Goal: Contribute content: Contribute content

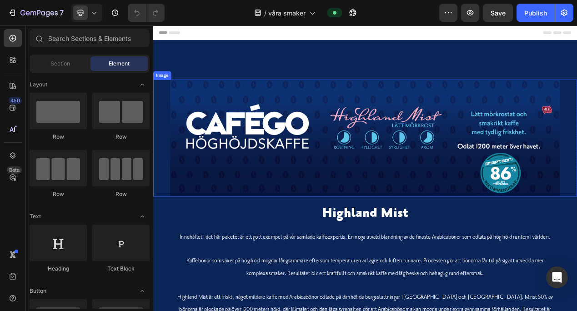
click at [310, 197] on img at bounding box center [426, 170] width 502 height 150
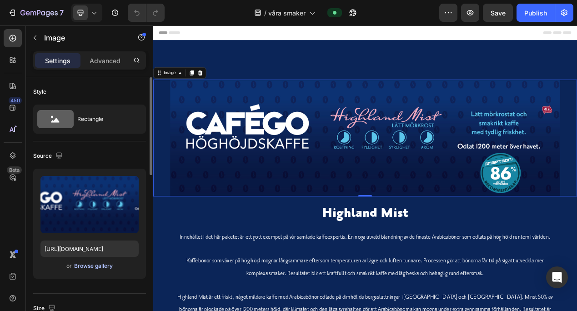
click at [94, 264] on div "Browse gallery" at bounding box center [93, 266] width 39 height 8
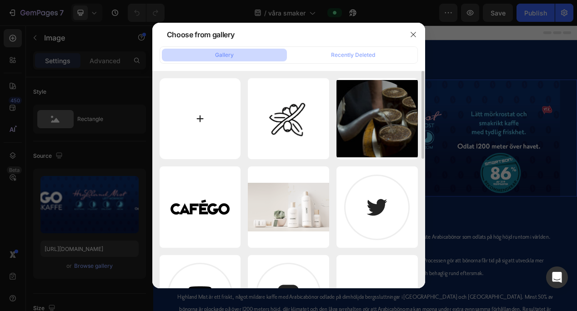
click at [198, 115] on input "file" at bounding box center [200, 118] width 81 height 81
type input "C:\fakepath\Cafego_Smak_Highland_Mist.jpg"
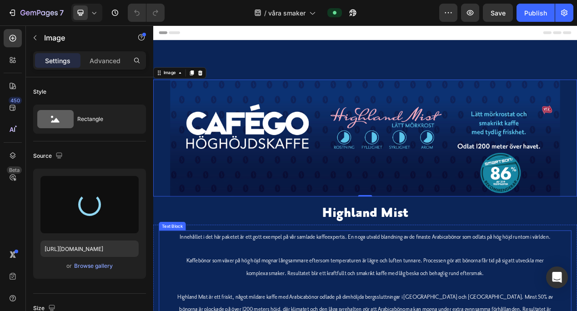
type input "https://cdn.shopify.com/s/files/1/0949/2008/1745/files/gempages_575569246612881…"
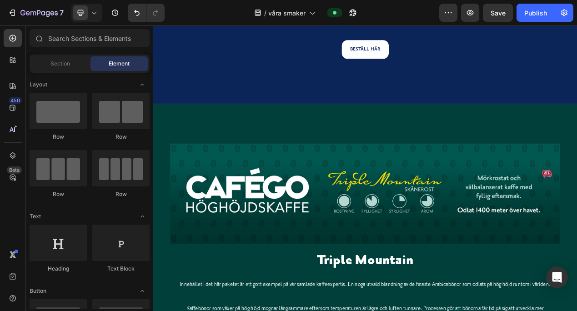
scroll to position [420, 0]
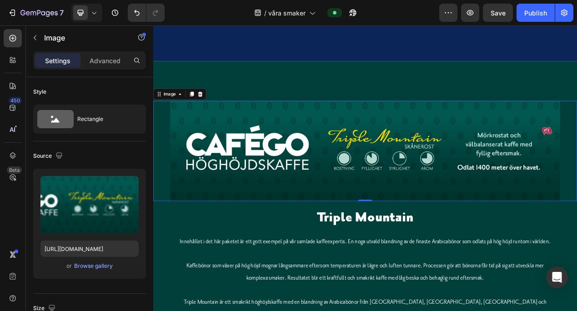
click at [429, 145] on img at bounding box center [426, 187] width 502 height 130
click at [89, 263] on div "Browse gallery" at bounding box center [93, 266] width 39 height 8
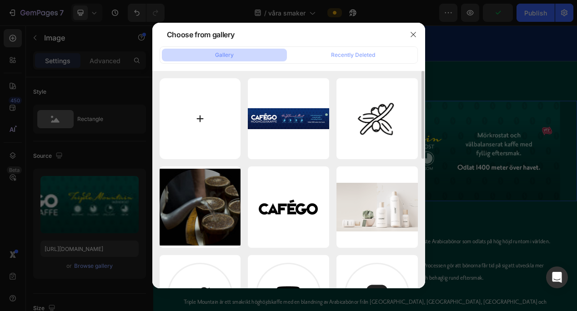
click at [198, 113] on input "file" at bounding box center [200, 118] width 81 height 81
type input "C:\fakepath\Cafego_Smak_Triple_Mountain.jpg"
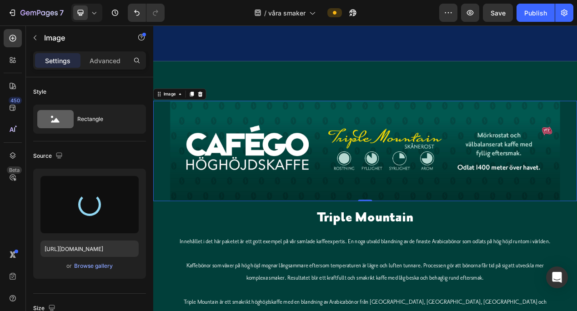
type input "https://cdn.shopify.com/s/files/1/0949/2008/1745/files/gempages_575569246612881…"
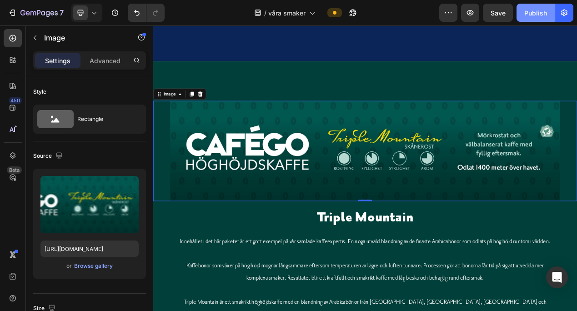
click at [530, 12] on div "Publish" at bounding box center [535, 13] width 23 height 10
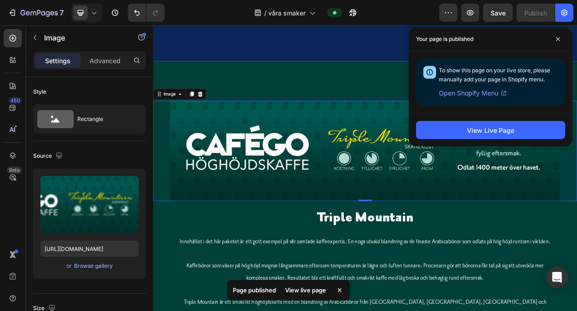
click at [548, 75] on div "To show this page on your live store, please manually add your page in Shopify …" at bounding box center [498, 82] width 119 height 33
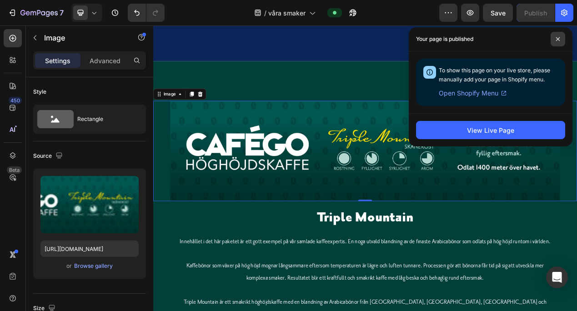
click at [556, 35] on span at bounding box center [557, 39] width 15 height 15
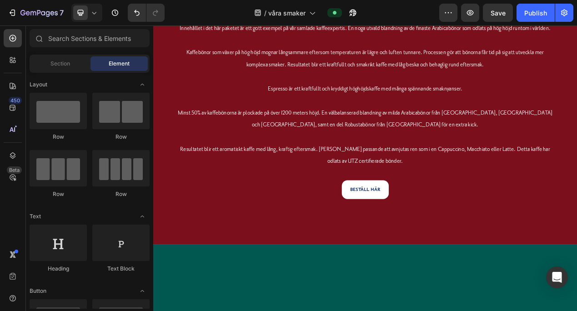
scroll to position [1579, 0]
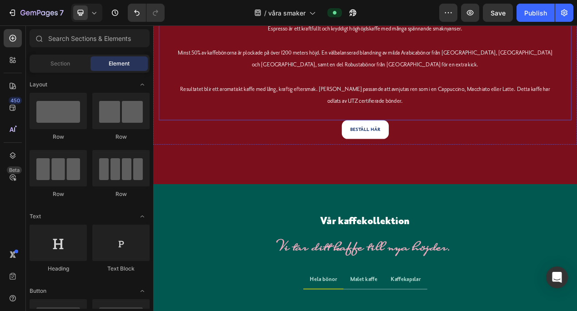
click at [576, 131] on p "Resultatet blir ett aromatiskt kaffe med lång, kraftig eftersmak. Lika passande…" at bounding box center [425, 115] width 485 height 31
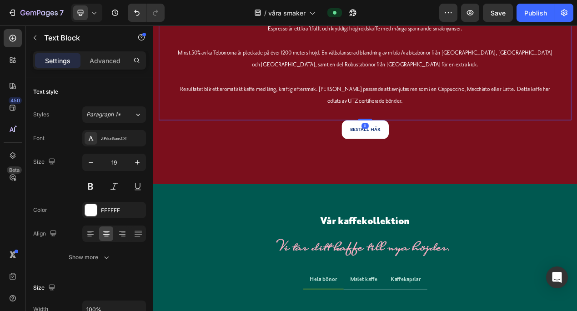
click at [466, 131] on p "Resultatet blir ett aromatiskt kaffe med lång, kraftig eftersmak. Lika passande…" at bounding box center [425, 115] width 485 height 31
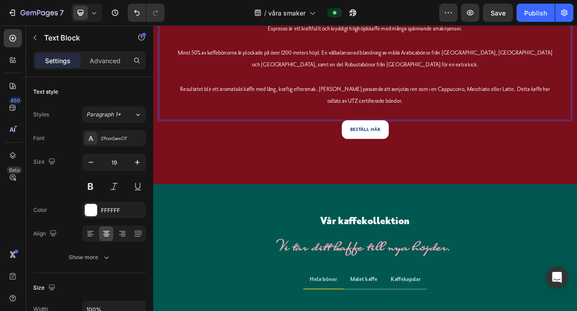
click at [576, 131] on p "Resultatet blir ett aromatiskt kaffe med lång, kraftig eftersmak. Lika passande…" at bounding box center [425, 115] width 485 height 31
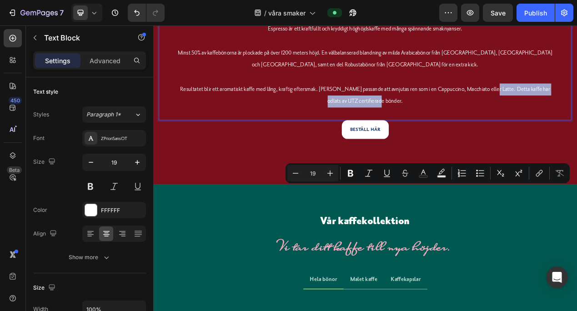
drag, startPoint x: 578, startPoint y: 237, endPoint x: 578, endPoint y: 245, distance: 8.2
click at [576, 131] on p "Resultatet blir ett aromatiskt kaffe med lång, kraftig eftersmak. Lika passande…" at bounding box center [425, 115] width 485 height 31
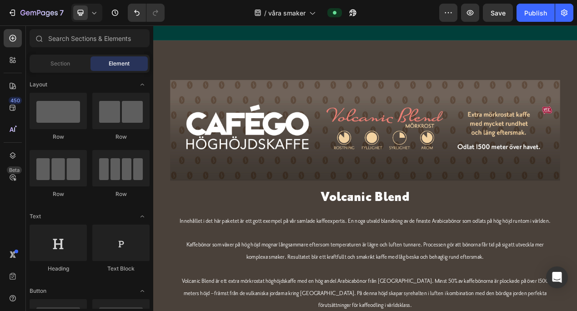
scroll to position [897, 0]
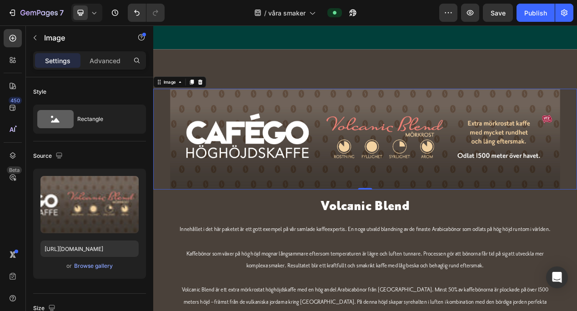
click at [429, 151] on img at bounding box center [426, 172] width 502 height 130
click at [90, 264] on div "Browse gallery" at bounding box center [93, 266] width 39 height 8
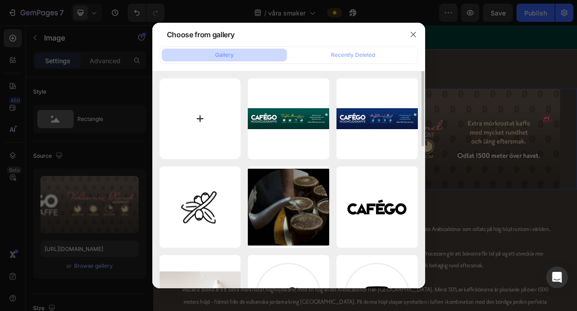
click at [198, 114] on input "file" at bounding box center [200, 118] width 81 height 81
type input "C:\fakepath\Cafeo_Smak_Volcanic_Blend.jpg"
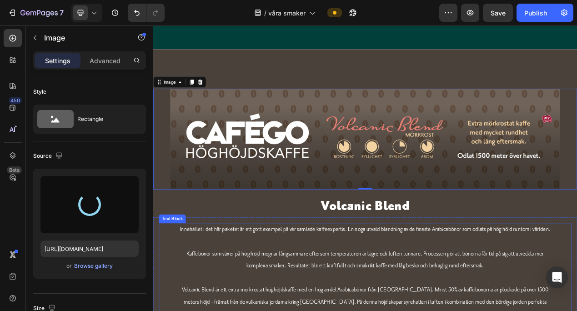
type input "https://cdn.shopify.com/s/files/1/0949/2008/1745/files/gempages_575569246612881…"
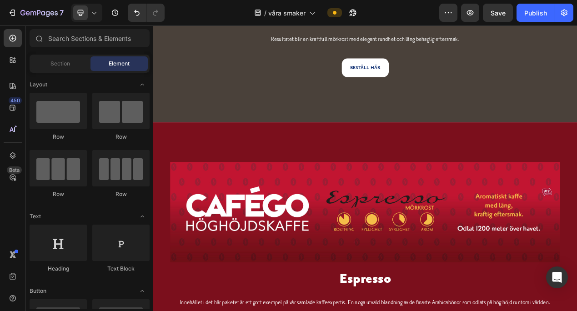
scroll to position [1319, 0]
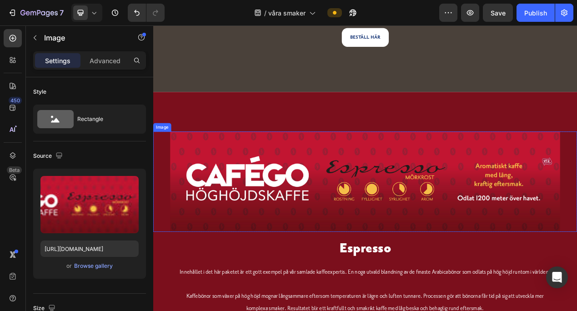
click at [465, 209] on img at bounding box center [426, 227] width 502 height 130
click at [87, 263] on div "Browse gallery" at bounding box center [93, 266] width 39 height 8
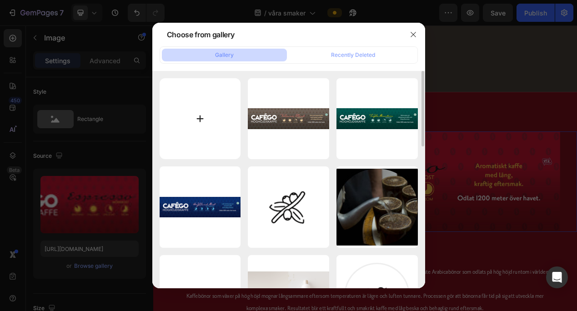
click at [199, 115] on input "file" at bounding box center [200, 118] width 81 height 81
type input "C:\fakepath\Cafego_Smak_Espresso_Blend.jpg"
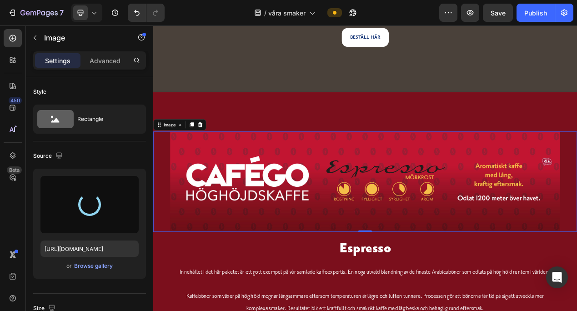
type input "https://cdn.shopify.com/s/files/1/0949/2008/1745/files/gempages_575569246612881…"
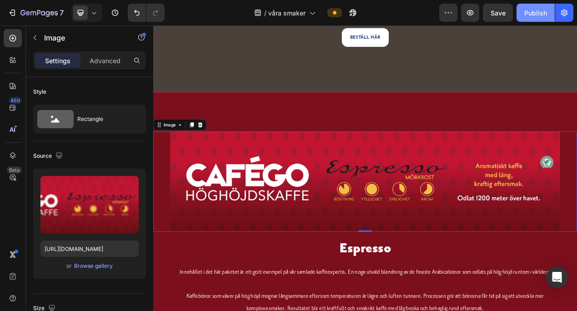
click at [532, 10] on div "Publish" at bounding box center [535, 13] width 23 height 10
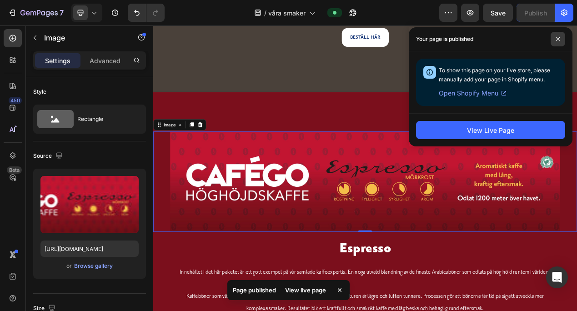
click at [558, 37] on icon at bounding box center [557, 39] width 5 height 5
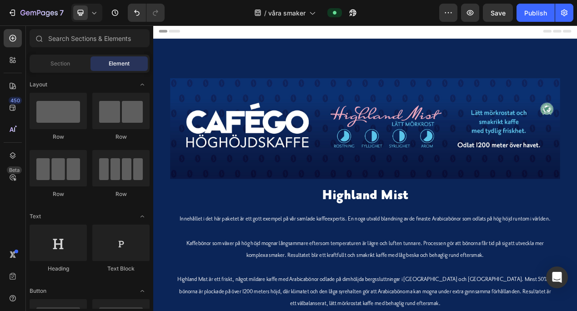
scroll to position [0, 0]
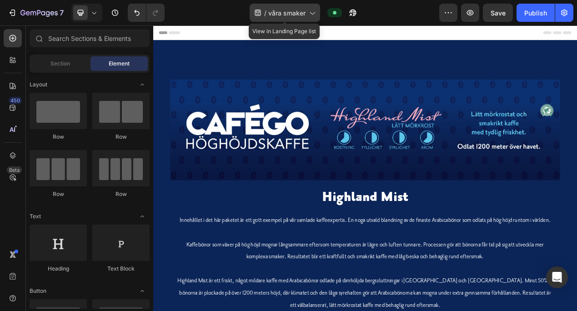
click at [277, 10] on span "våra smaker" at bounding box center [286, 13] width 37 height 10
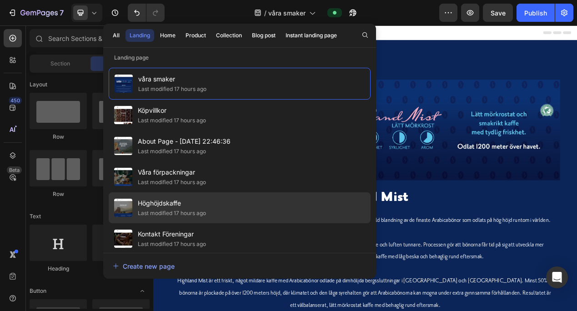
click at [244, 207] on div "Höghöjdskaffe Last modified 17 hours ago" at bounding box center [240, 207] width 262 height 31
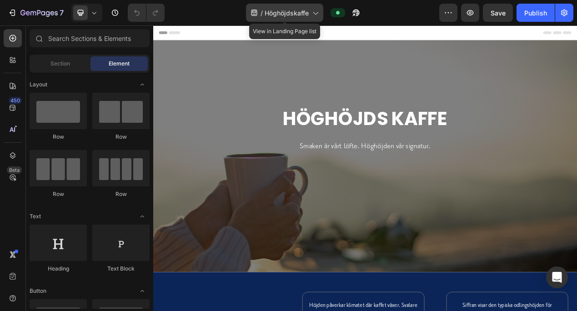
click at [316, 9] on icon at bounding box center [314, 12] width 9 height 9
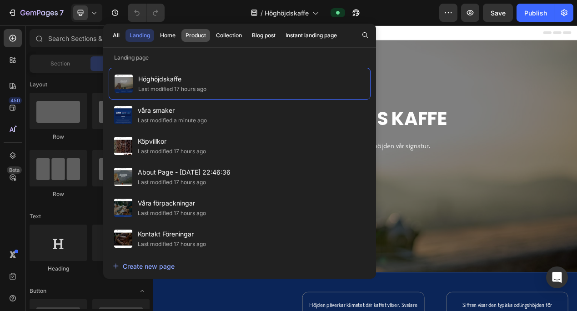
click at [197, 33] on div "Product" at bounding box center [195, 35] width 20 height 8
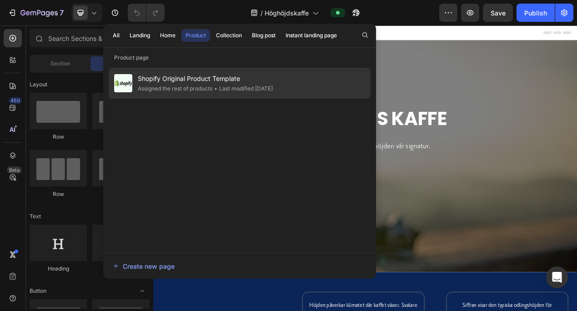
click at [193, 82] on span "Shopify Original Product Template" at bounding box center [205, 78] width 135 height 11
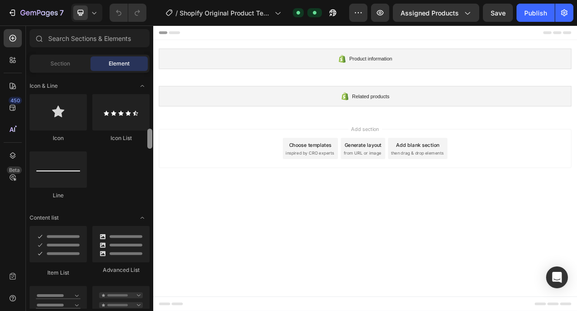
scroll to position [589, 0]
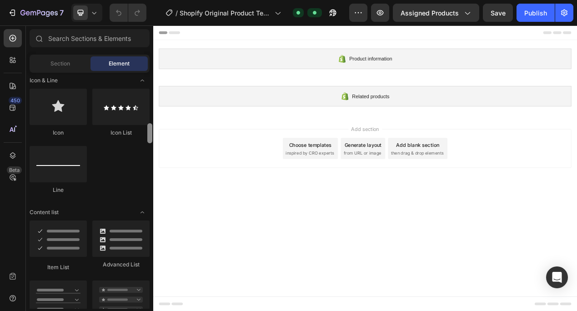
drag, startPoint x: 148, startPoint y: 88, endPoint x: 149, endPoint y: 138, distance: 50.5
click at [149, 138] on div at bounding box center [149, 133] width 5 height 20
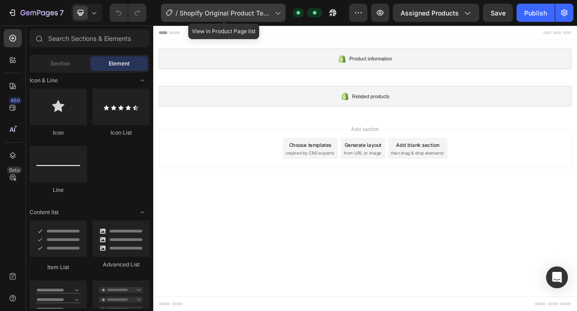
click at [277, 9] on icon at bounding box center [277, 12] width 9 height 9
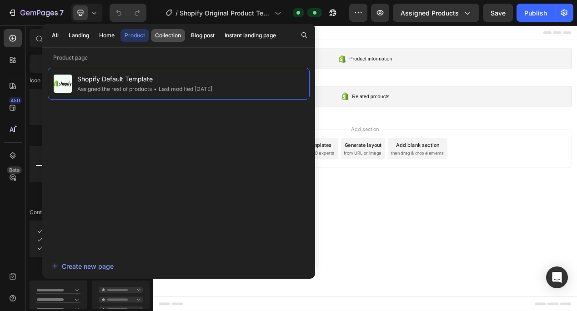
click at [171, 32] on div "Collection" at bounding box center [168, 35] width 26 height 8
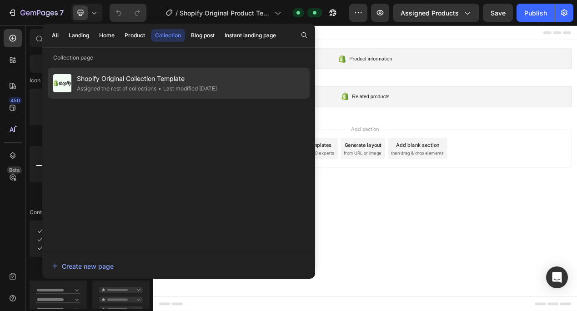
click at [150, 78] on span "Shopify Original Collection Template" at bounding box center [147, 78] width 140 height 11
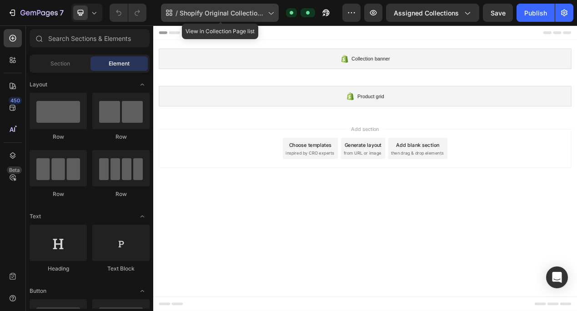
click at [249, 10] on span "Shopify Original Collection Template" at bounding box center [222, 13] width 85 height 10
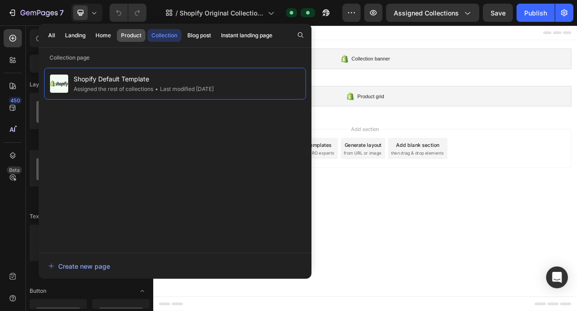
click at [127, 33] on div "Product" at bounding box center [131, 35] width 20 height 8
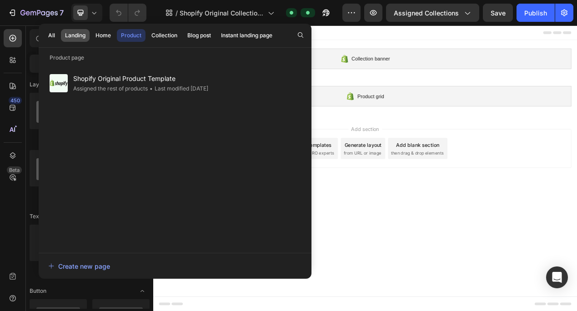
click at [78, 32] on div "Landing" at bounding box center [75, 35] width 20 height 8
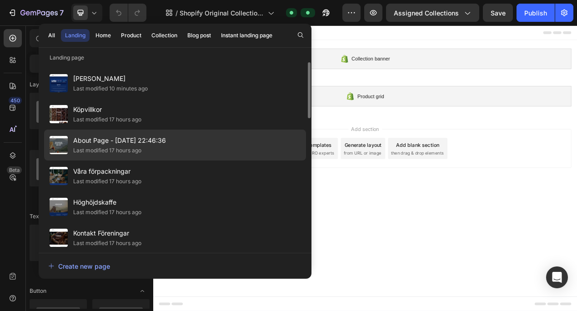
click at [94, 140] on span "About Page - [DATE] 22:46:36" at bounding box center [119, 140] width 93 height 11
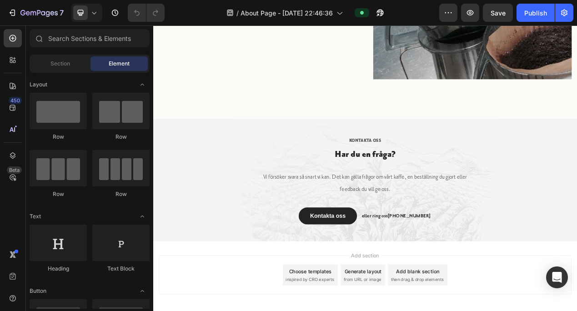
scroll to position [1868, 0]
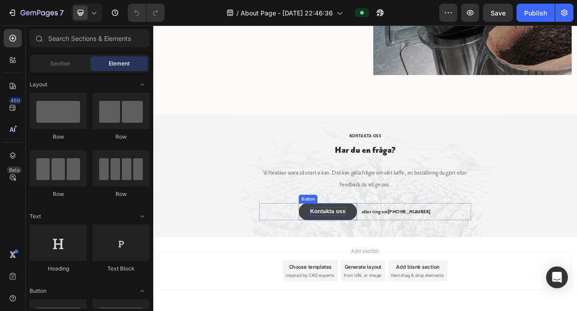
click at [379, 259] on p "Kontakta oss" at bounding box center [377, 264] width 45 height 11
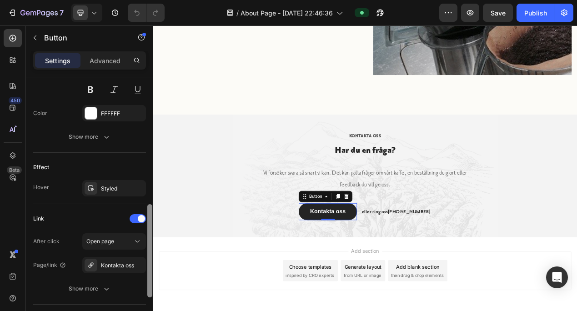
scroll to position [434, 0]
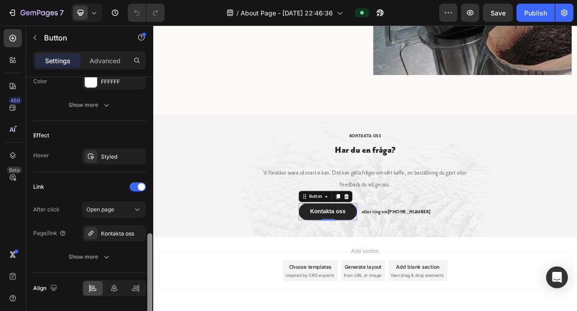
drag, startPoint x: 301, startPoint y: 152, endPoint x: 153, endPoint y: 358, distance: 253.6
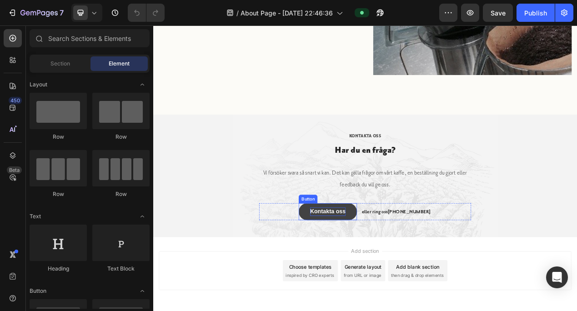
click at [387, 259] on p "Kontakta oss" at bounding box center [377, 264] width 45 height 11
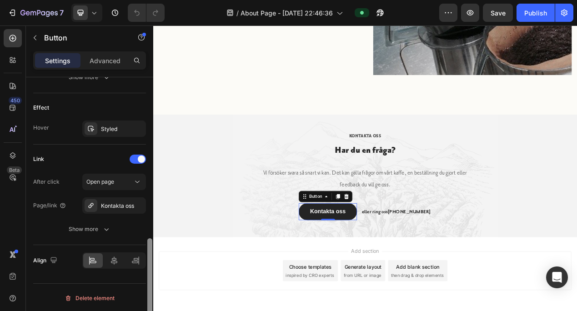
scroll to position [463, 0]
drag, startPoint x: 147, startPoint y: 158, endPoint x: 149, endPoint y: 334, distance: 175.9
click at [149, 0] on html "7 Version history / About Page - Jul 29, 22:46:36 Preview Save Publish 450 Beta…" at bounding box center [288, 0] width 577 height 0
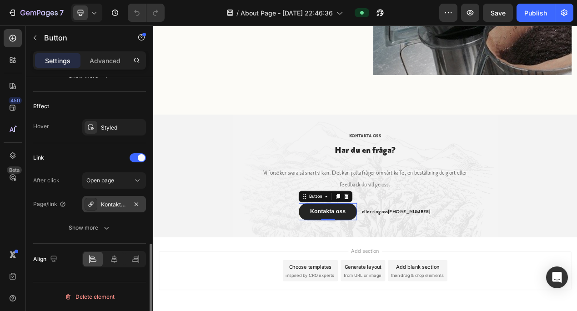
click at [114, 201] on div "Kontakta oss" at bounding box center [114, 204] width 26 height 8
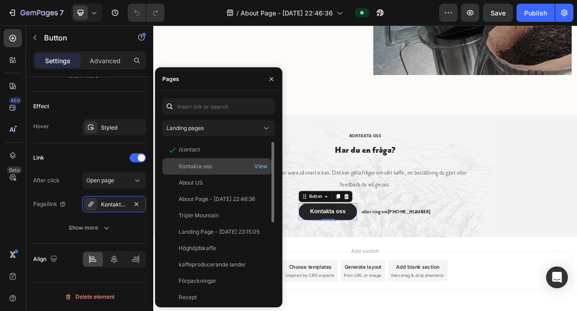
click at [191, 165] on div "Kontakta oss" at bounding box center [195, 166] width 33 height 8
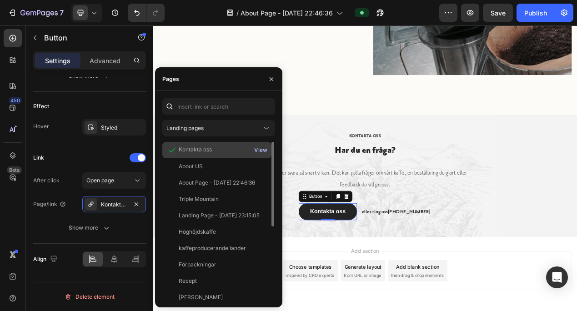
click at [259, 146] on div "View" at bounding box center [260, 150] width 13 height 8
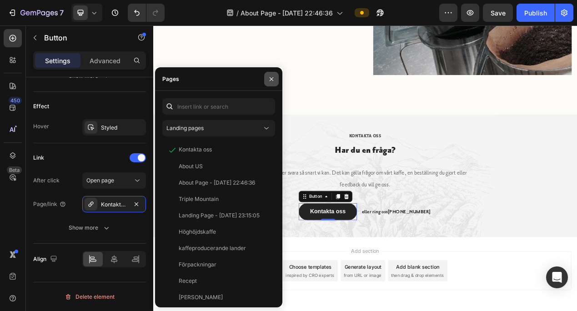
click at [270, 76] on icon "button" at bounding box center [271, 78] width 7 height 7
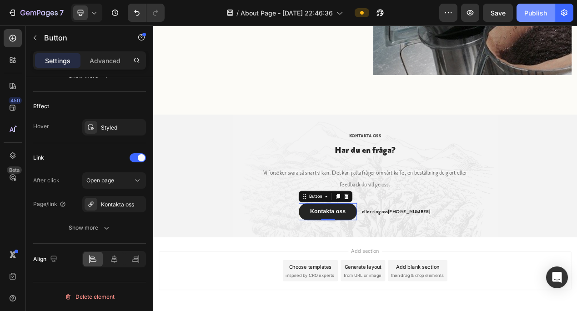
click at [534, 10] on div "Publish" at bounding box center [535, 13] width 23 height 10
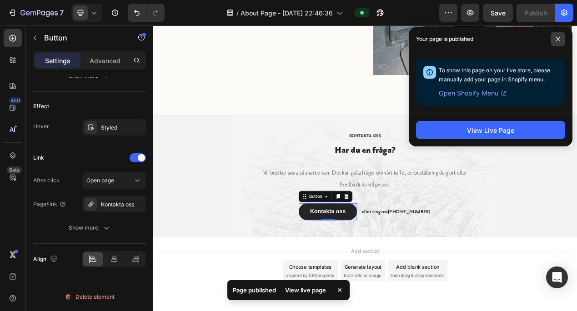
click at [557, 37] on icon at bounding box center [557, 39] width 5 height 5
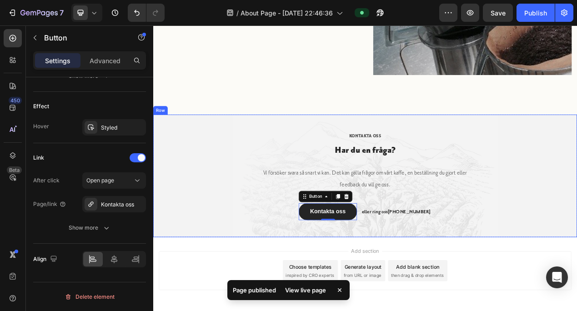
click at [173, 151] on div "kontakta oss Text block Har du en fråga? Heading Vi försöker svara så snart vi …" at bounding box center [425, 219] width 545 height 158
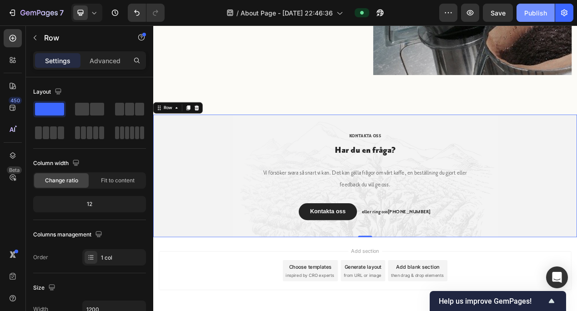
click at [530, 10] on div "Publish" at bounding box center [535, 13] width 23 height 10
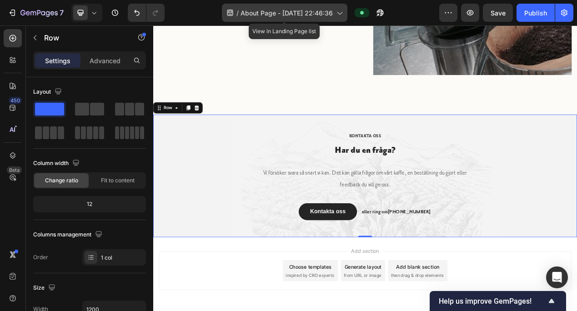
click at [283, 10] on span "About Page - [DATE] 22:46:36" at bounding box center [286, 13] width 92 height 10
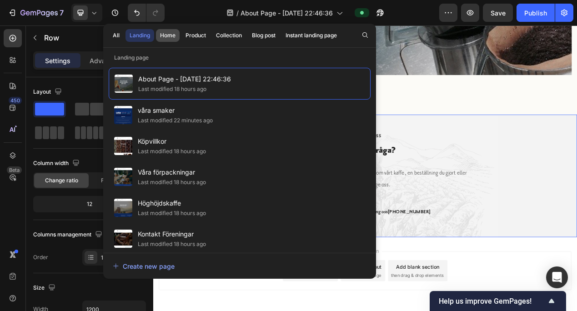
click at [164, 34] on div "Home" at bounding box center [167, 35] width 15 height 8
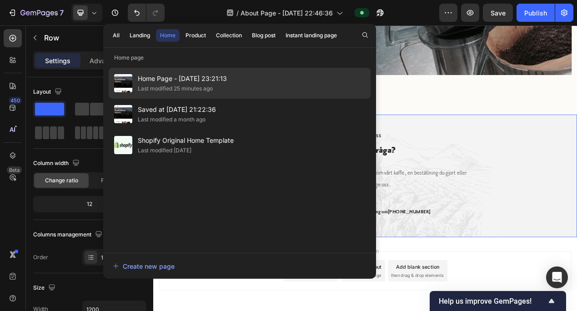
click at [162, 78] on span "Home Page - Jul 16, 23:21:13" at bounding box center [182, 78] width 89 height 11
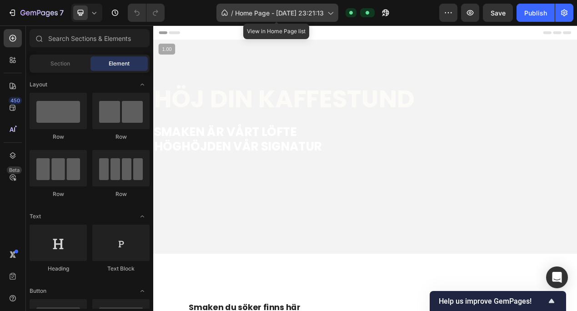
click at [326, 11] on icon at bounding box center [329, 12] width 9 height 9
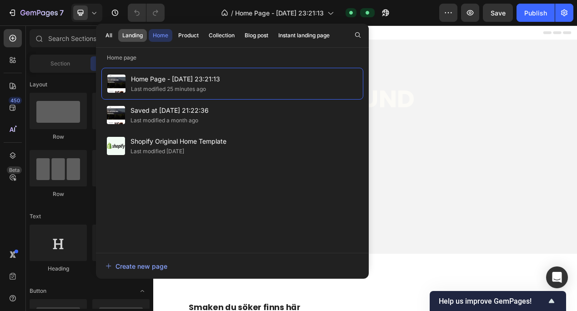
click at [134, 32] on div "Landing" at bounding box center [132, 35] width 20 height 8
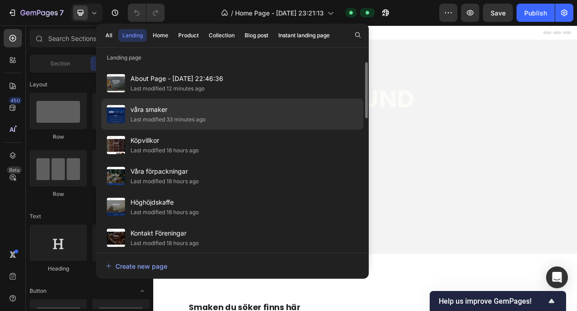
click at [178, 119] on div "Last modified 33 minutes ago" at bounding box center [167, 119] width 75 height 9
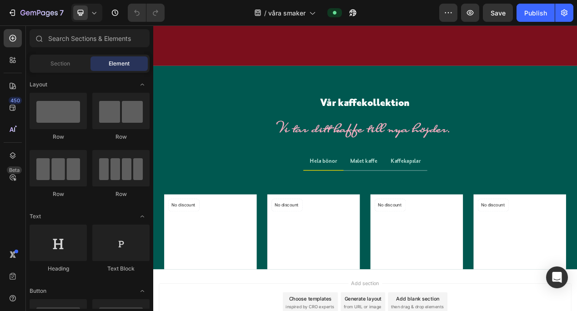
scroll to position [1758, 0]
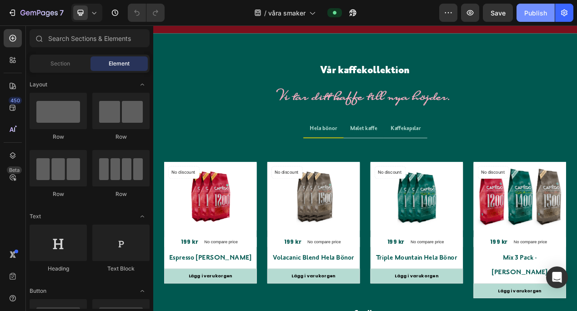
click at [530, 9] on div "Publish" at bounding box center [535, 13] width 23 height 10
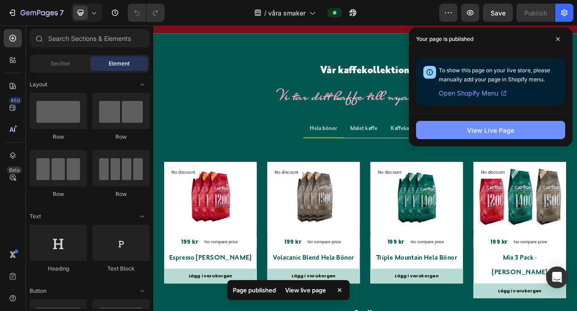
click at [478, 125] on div "View Live Page" at bounding box center [490, 130] width 47 height 10
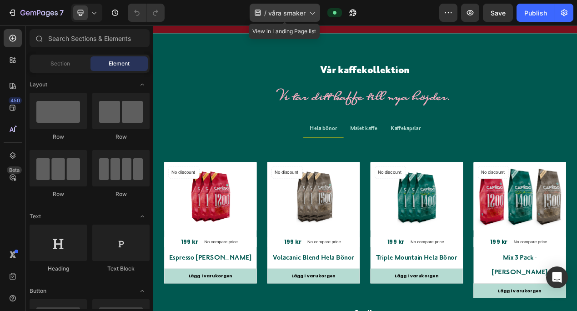
click at [310, 11] on icon at bounding box center [311, 12] width 9 height 9
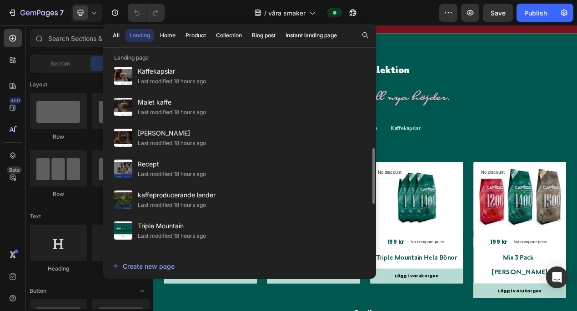
scroll to position [300, 0]
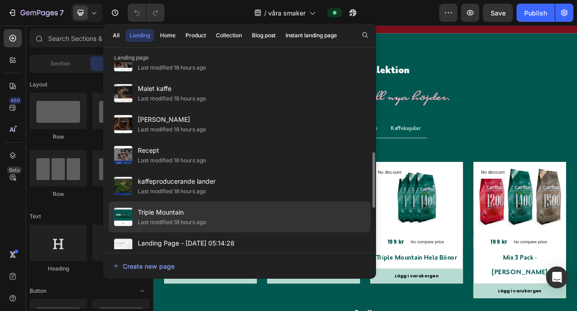
click at [239, 214] on div "Triple Mountain Last modified 18 hours ago" at bounding box center [240, 216] width 262 height 31
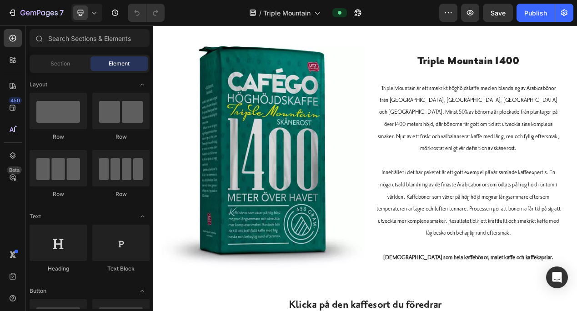
scroll to position [432, 0]
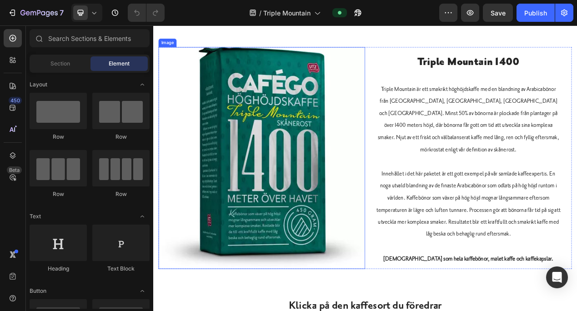
click at [291, 164] on img at bounding box center [293, 195] width 266 height 285
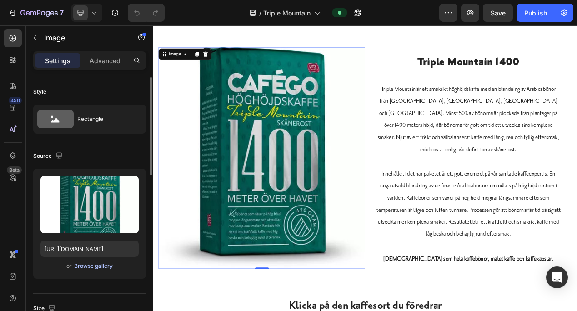
click at [91, 264] on div "Browse gallery" at bounding box center [93, 266] width 39 height 8
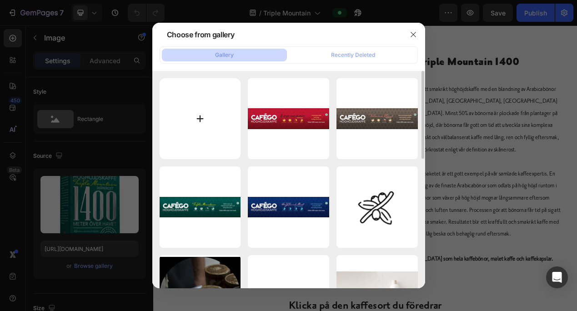
click at [199, 115] on input "file" at bounding box center [200, 118] width 81 height 81
type input "C:\fakepath\1_Cafego_Maletkaffe_TripleMountain.jpg"
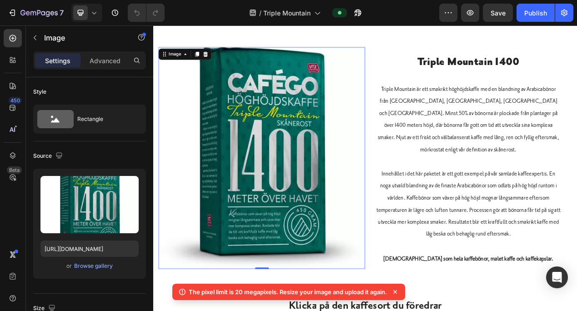
click at [395, 290] on icon at bounding box center [394, 291] width 9 height 9
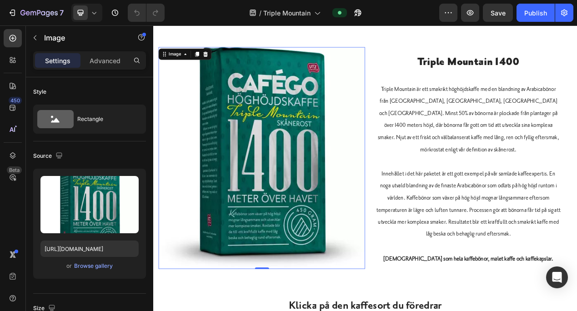
click at [349, 156] on img at bounding box center [293, 195] width 266 height 285
click at [97, 264] on div "Browse gallery" at bounding box center [93, 266] width 39 height 8
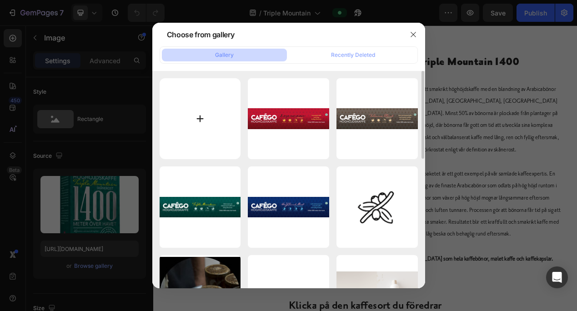
click at [200, 113] on input "file" at bounding box center [200, 118] width 81 height 81
type input "C:\fakepath\Updated_Triple_Mountain.jpg"
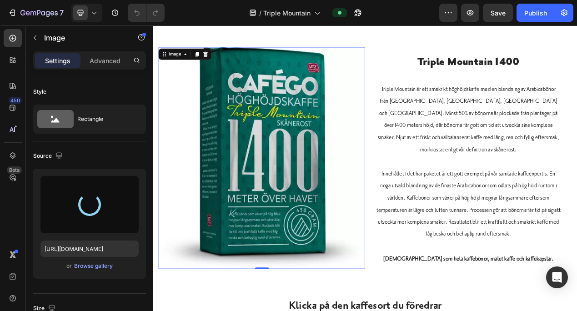
type input "[URL][DOMAIN_NAME]"
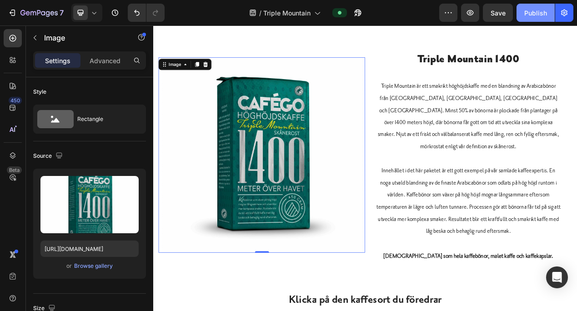
click at [533, 10] on div "Publish" at bounding box center [535, 13] width 23 height 10
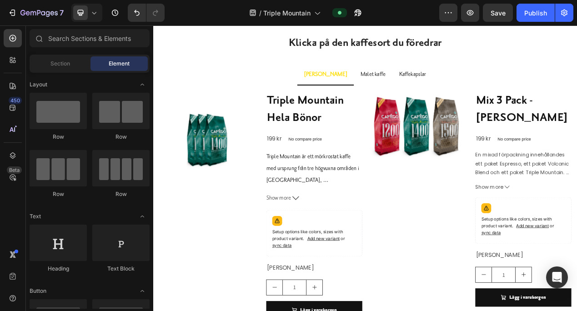
scroll to position [700, 0]
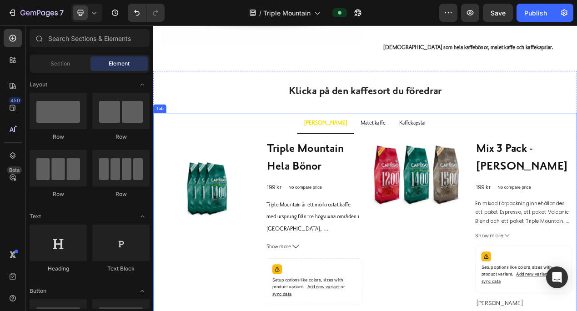
click at [361, 143] on p "[PERSON_NAME]" at bounding box center [374, 150] width 55 height 15
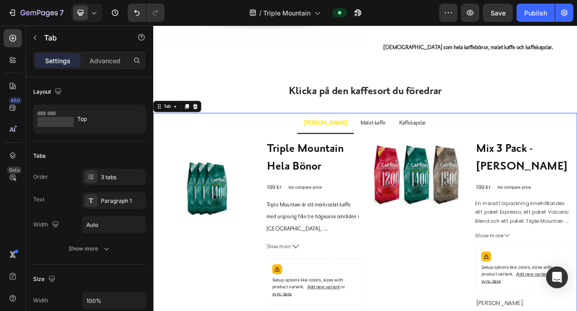
click at [371, 146] on strong "[PERSON_NAME]" at bounding box center [374, 150] width 55 height 9
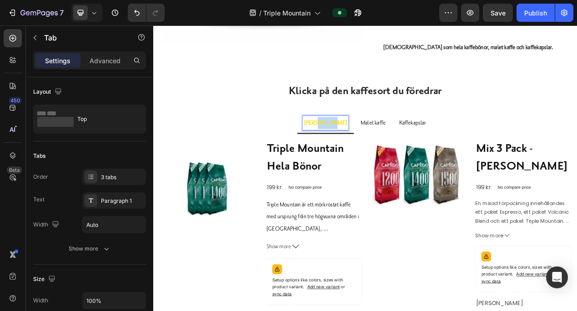
click at [371, 146] on strong "[PERSON_NAME]" at bounding box center [374, 150] width 55 height 9
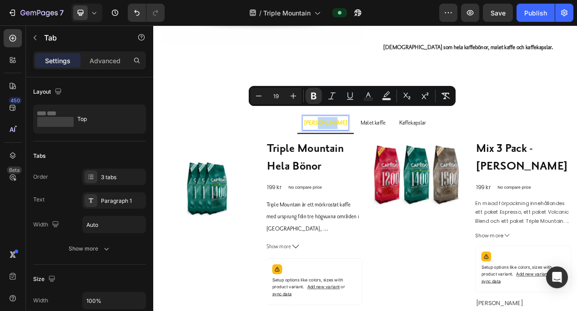
click at [373, 146] on strong "[PERSON_NAME]" at bounding box center [374, 150] width 55 height 9
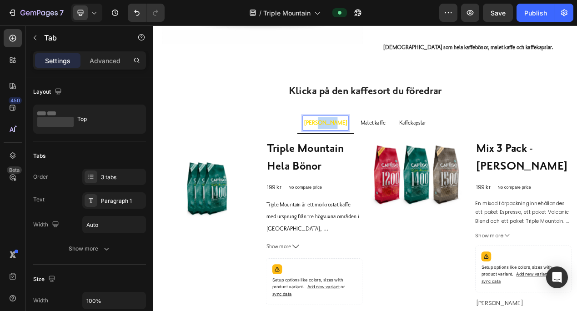
click at [373, 146] on strong "[PERSON_NAME]" at bounding box center [374, 150] width 55 height 9
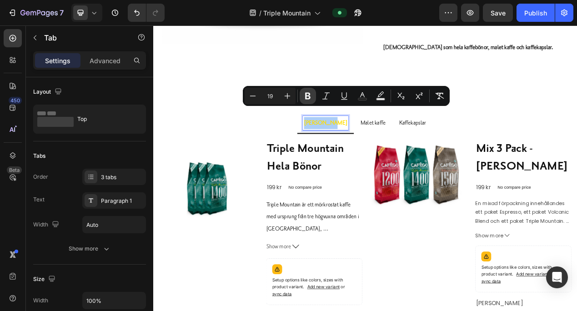
click at [307, 93] on icon "Editor contextual toolbar" at bounding box center [307, 96] width 5 height 7
click at [422, 143] on p "Malet kaffe" at bounding box center [436, 150] width 32 height 15
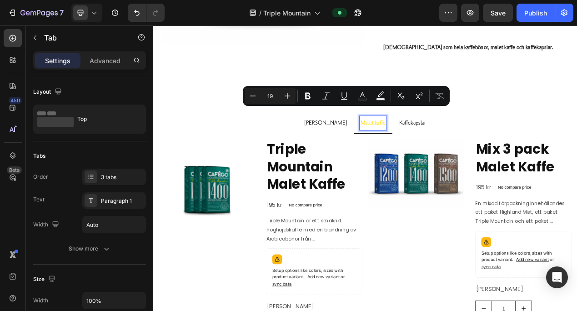
click at [422, 143] on p "Malet kaffe" at bounding box center [436, 150] width 32 height 15
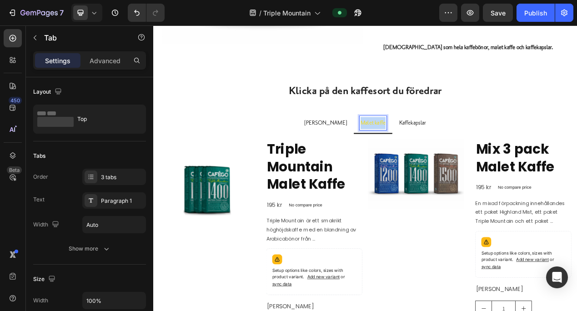
click at [422, 143] on p "Malet kaffe" at bounding box center [436, 150] width 32 height 15
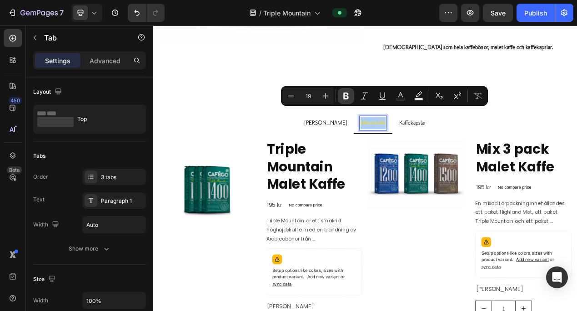
click at [344, 93] on icon "Editor contextual toolbar" at bounding box center [345, 96] width 5 height 7
click at [469, 143] on p "Kaffekapslar" at bounding box center [486, 150] width 35 height 15
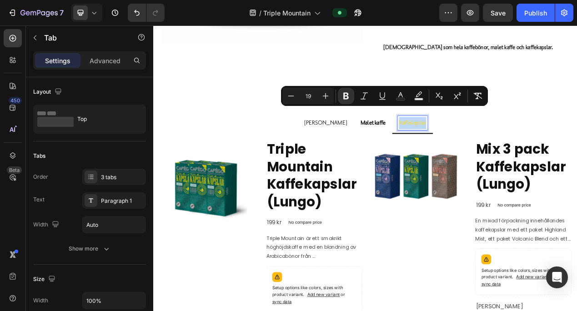
click at [469, 143] on p "Kaffekapslar" at bounding box center [486, 150] width 35 height 15
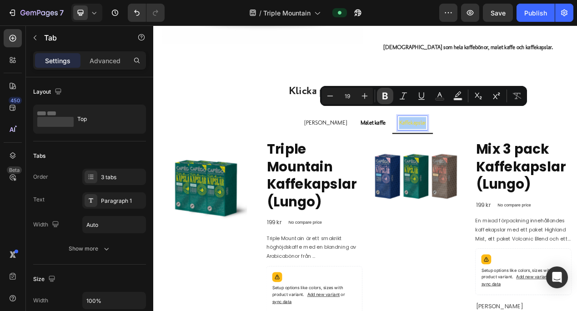
click at [384, 93] on icon "Editor contextual toolbar" at bounding box center [384, 96] width 5 height 7
click at [576, 138] on ul "Hela bönor Malet kaffe Kaffekapslar" at bounding box center [425, 151] width 545 height 27
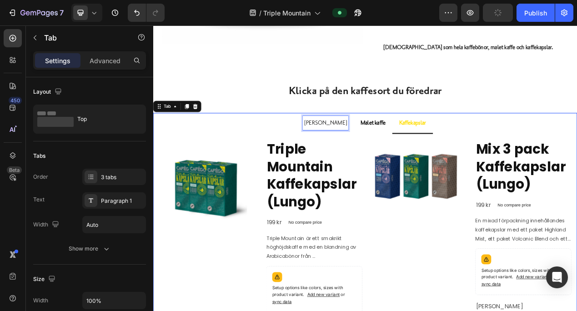
click at [363, 143] on p "[PERSON_NAME]" at bounding box center [374, 150] width 55 height 15
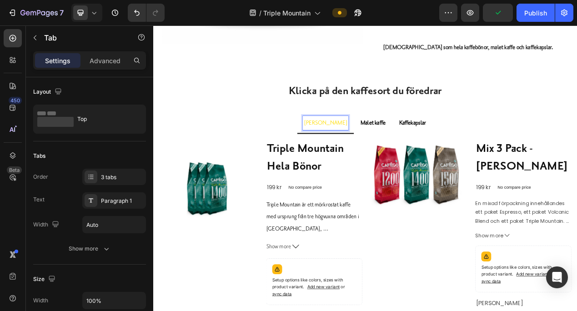
click at [363, 143] on p "[PERSON_NAME]" at bounding box center [374, 150] width 55 height 15
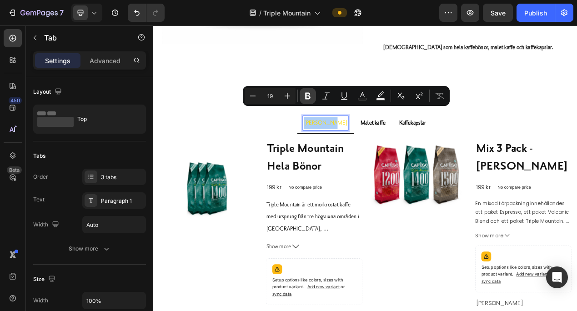
click at [306, 93] on icon "Editor contextual toolbar" at bounding box center [307, 96] width 5 height 7
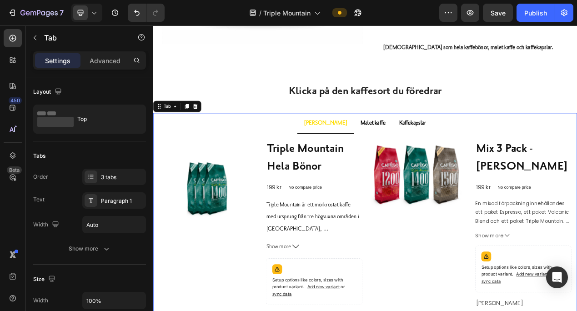
click at [420, 146] on strong "Malet kaffe" at bounding box center [436, 150] width 32 height 9
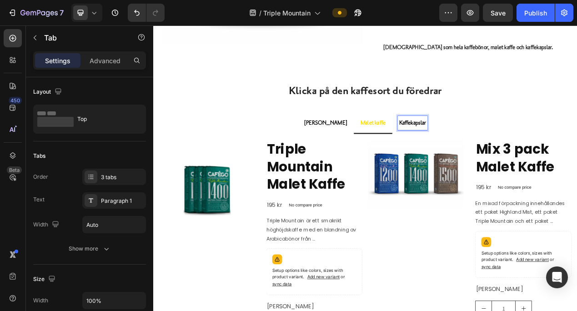
click at [472, 146] on strong "Kaffekapslar" at bounding box center [486, 150] width 35 height 9
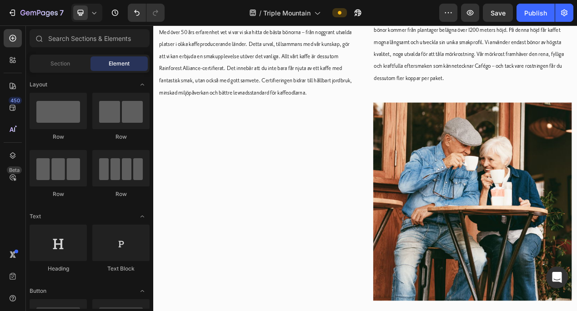
scroll to position [1738, 0]
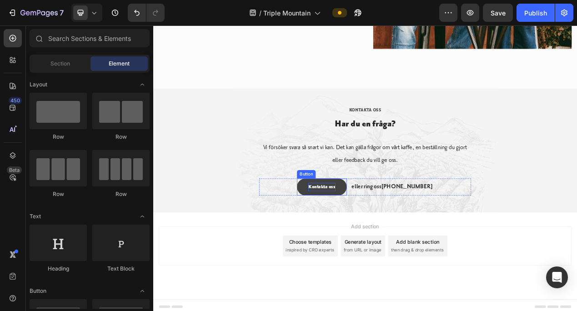
click at [370, 228] on p "Kontakta oss" at bounding box center [370, 233] width 35 height 11
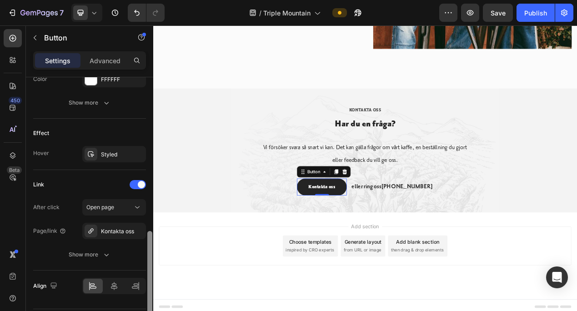
scroll to position [438, 0]
drag, startPoint x: 149, startPoint y: 149, endPoint x: 144, endPoint y: 306, distance: 157.3
click at [144, 306] on div "Size Width Auto Height Auto Padding 12, 32, 12, 32 Background Color 242424 Imag…" at bounding box center [89, 206] width 127 height 259
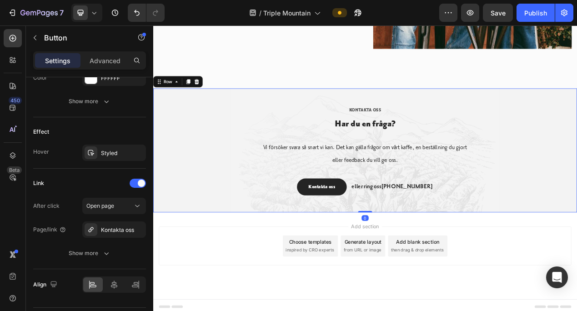
click at [576, 220] on div "kontakta oss Text block Har du en fråga? Heading Vi försöker svara så snart vi …" at bounding box center [426, 186] width 532 height 116
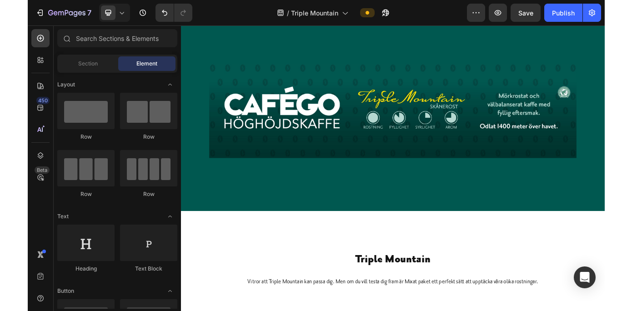
scroll to position [0, 0]
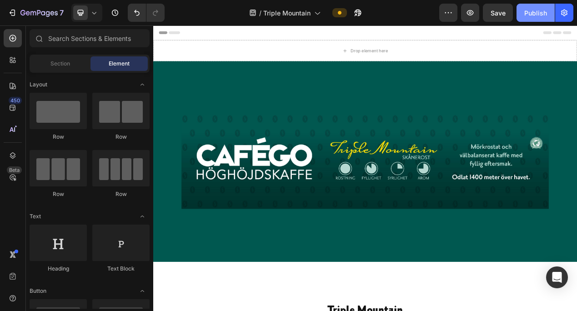
click at [527, 9] on div "Publish" at bounding box center [535, 13] width 23 height 10
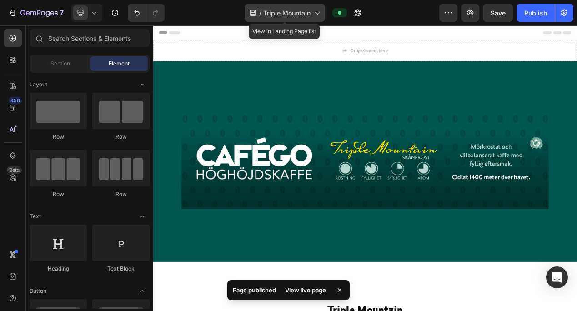
click at [316, 8] on icon at bounding box center [316, 12] width 9 height 9
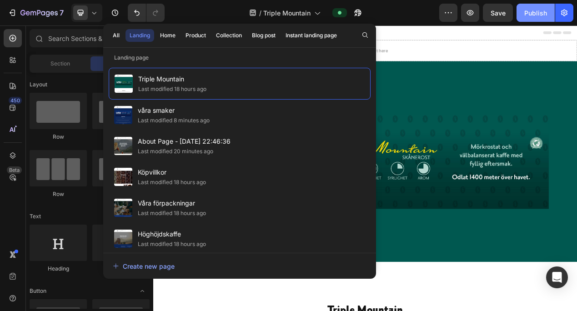
click at [534, 9] on div "Publish" at bounding box center [535, 13] width 23 height 10
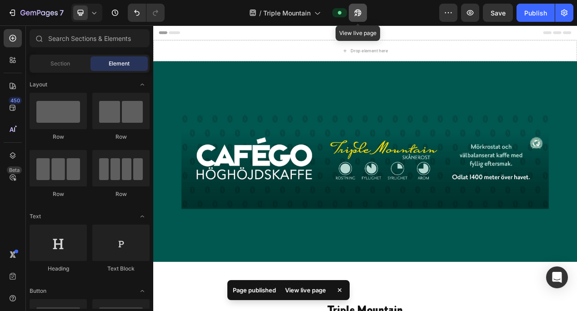
click at [359, 10] on icon "button" at bounding box center [357, 13] width 7 height 7
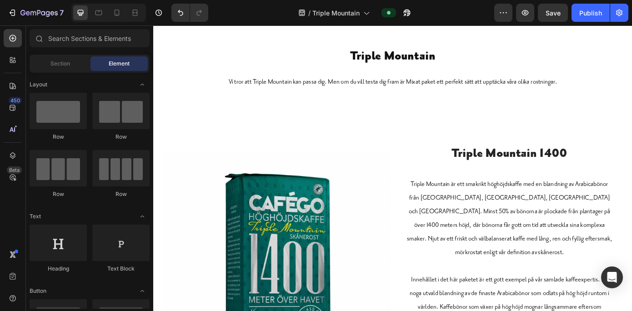
scroll to position [287, 0]
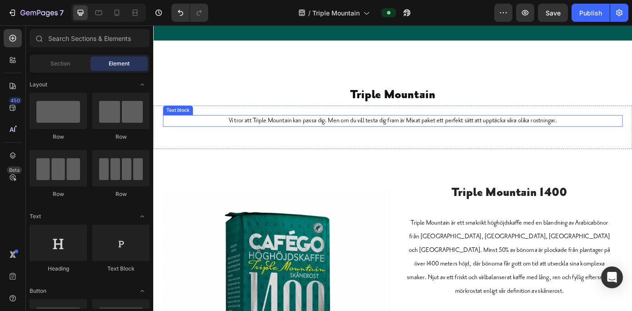
click at [380, 133] on p "Vi tror att Triple Mountain kan passa dig. Men om du vill testa dig fram är Mix…" at bounding box center [426, 134] width 522 height 11
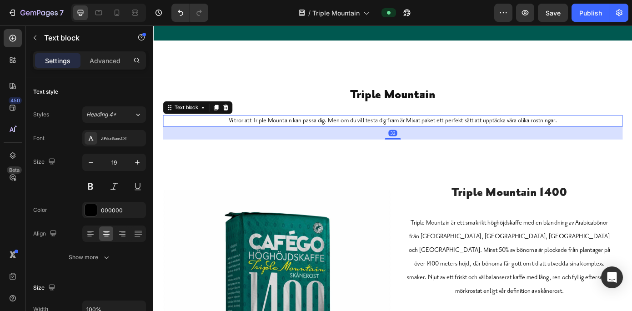
click at [380, 133] on p "Vi tror att Triple Mountain kan passa dig. Men om du vill testa dig fram är Mix…" at bounding box center [426, 134] width 522 height 11
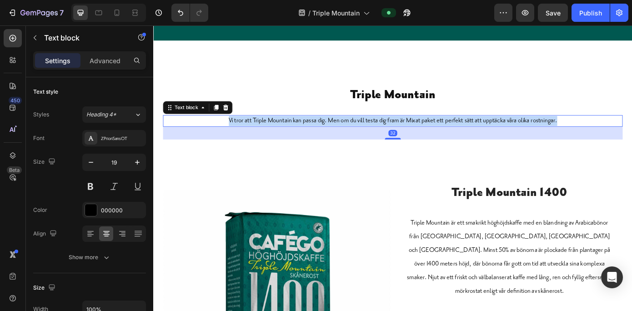
click at [380, 133] on p "Vi tror att Triple Mountain kan passa dig. Men om du vill testa dig fram är Mix…" at bounding box center [426, 134] width 522 height 11
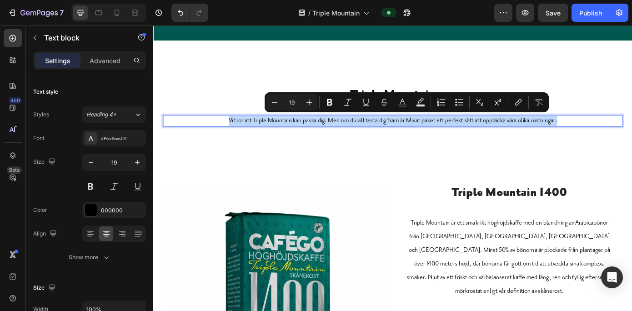
copy p "Vi tror att Triple Mountain kan passa dig. Men om du vill testa dig fram är Mix…"
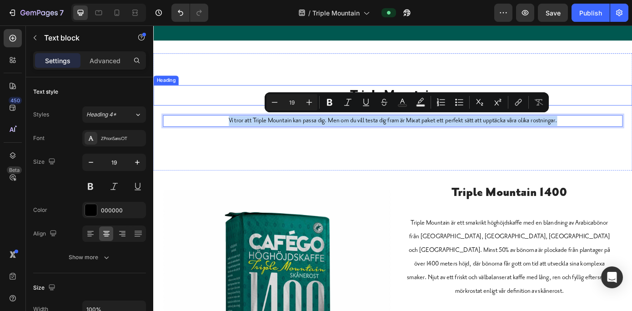
click at [371, 100] on h2 "Triple Mountain" at bounding box center [425, 105] width 545 height 23
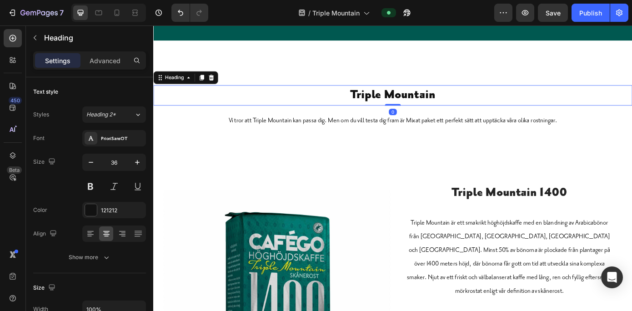
click at [374, 101] on h2 "Triple Mountain" at bounding box center [425, 105] width 545 height 23
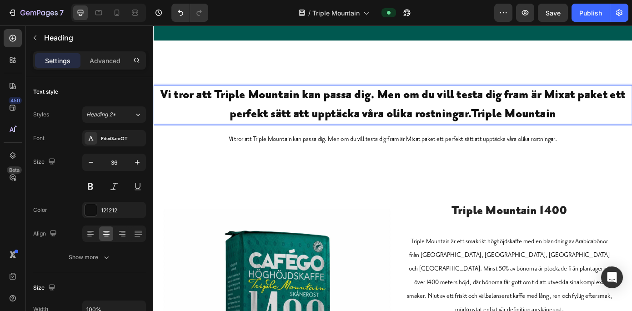
click at [406, 102] on p "Vi tror att Triple Mountain kan passa dig. Men om du vill testa dig fram är Mix…" at bounding box center [426, 116] width 544 height 43
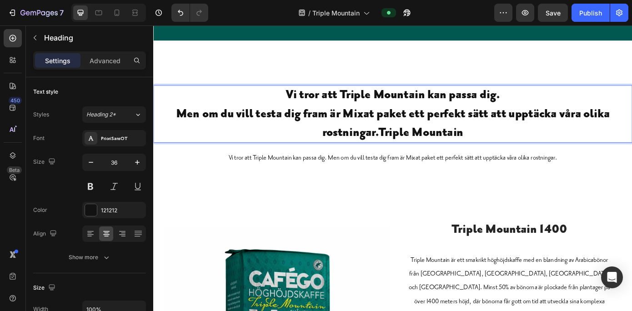
click at [507, 147] on p "Vi tror att Triple Mountain kan passa dig. Men om du vill testa dig fram är Mix…" at bounding box center [426, 127] width 544 height 64
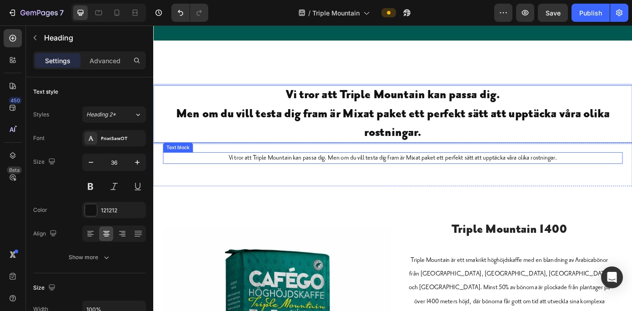
click at [496, 175] on p "Vi tror att Triple Mountain kan passa dig. Men om du vill testa dig fram är Mix…" at bounding box center [426, 176] width 522 height 11
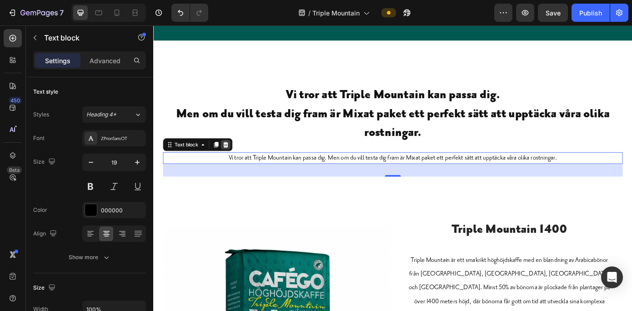
click at [234, 158] on icon at bounding box center [236, 161] width 6 height 6
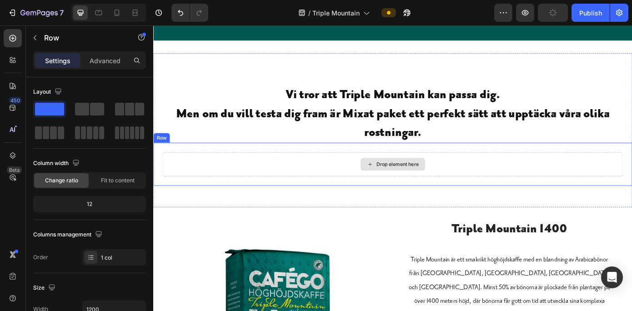
click at [234, 174] on div "Drop element here" at bounding box center [426, 183] width 524 height 27
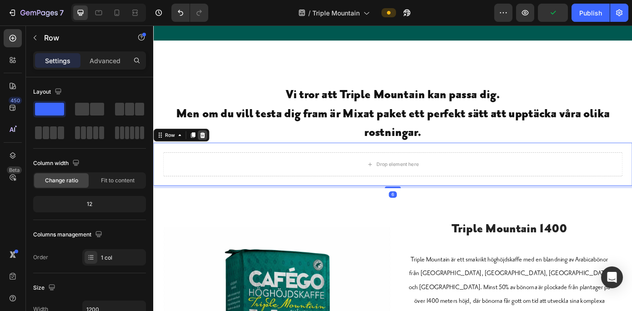
click at [210, 147] on icon at bounding box center [209, 150] width 6 height 6
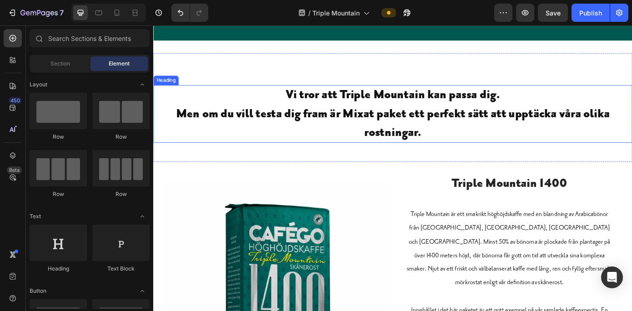
click at [562, 150] on p "Vi tror att Triple Mountain kan passa dig. Men om du vill testa dig fram är Mix…" at bounding box center [426, 127] width 544 height 64
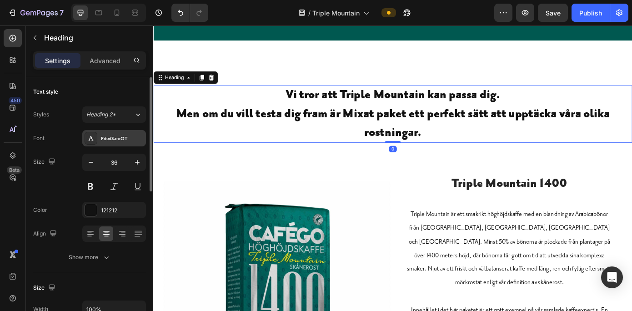
click at [114, 134] on div "PrioriSansOT" at bounding box center [114, 138] width 64 height 16
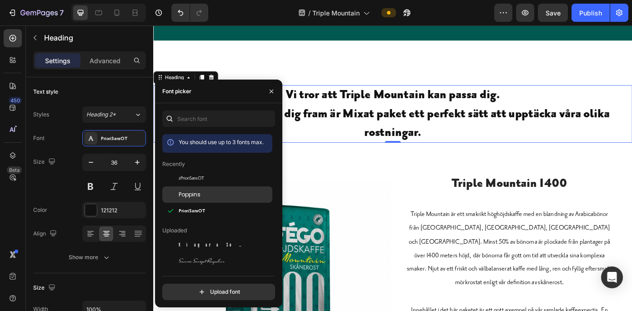
click at [183, 192] on span "Poppins" at bounding box center [190, 194] width 22 height 8
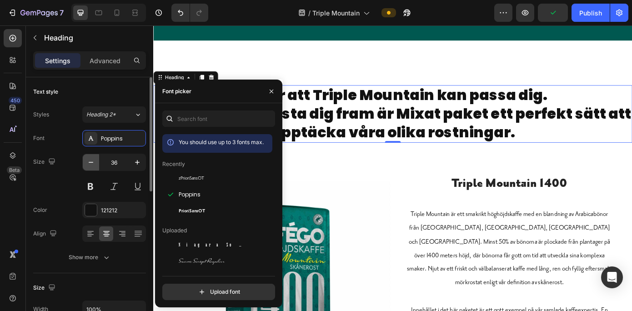
click at [90, 159] on icon "button" at bounding box center [90, 162] width 9 height 9
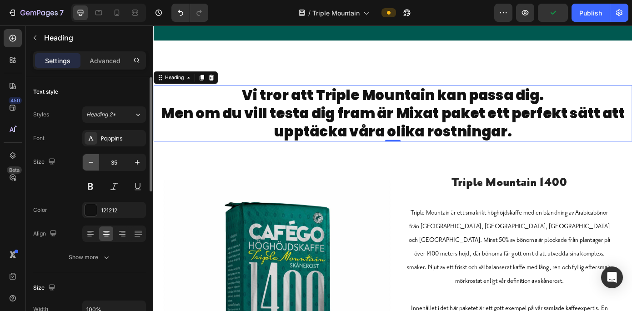
click at [90, 159] on icon "button" at bounding box center [90, 162] width 9 height 9
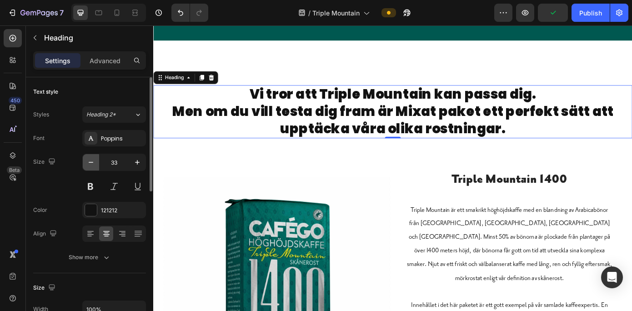
click at [90, 159] on icon "button" at bounding box center [90, 162] width 9 height 9
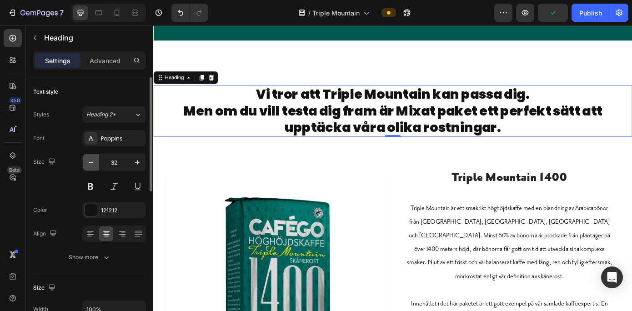
click at [90, 159] on icon "button" at bounding box center [90, 162] width 9 height 9
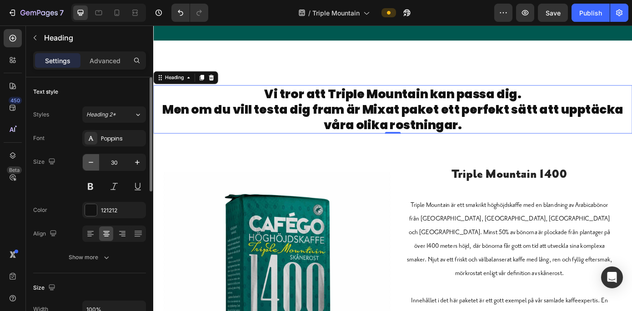
click at [90, 159] on icon "button" at bounding box center [90, 162] width 9 height 9
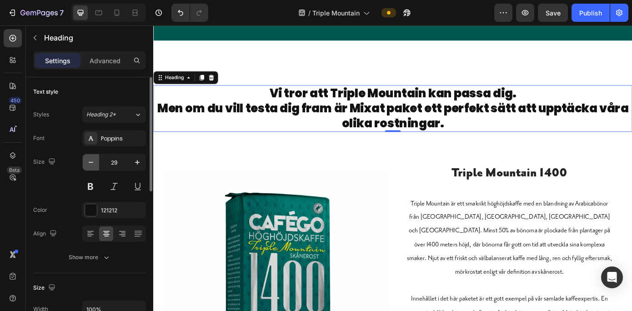
click at [90, 159] on icon "button" at bounding box center [90, 162] width 9 height 9
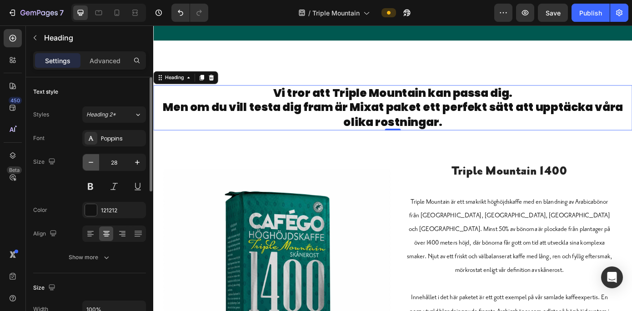
click at [90, 159] on icon "button" at bounding box center [90, 162] width 9 height 9
type input "27"
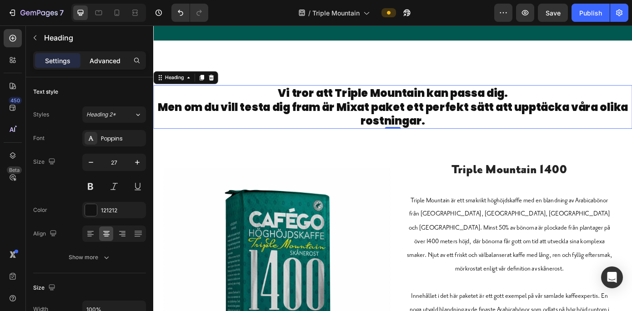
click at [106, 58] on p "Advanced" at bounding box center [105, 61] width 31 height 10
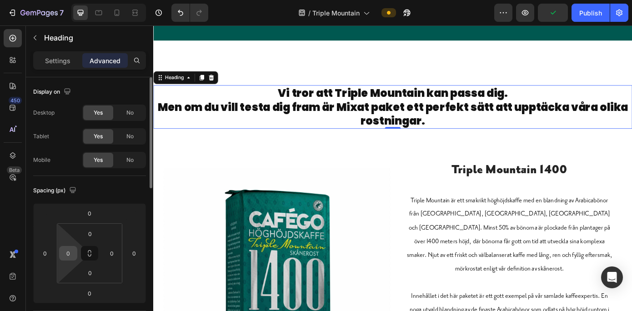
click at [71, 254] on input "0" at bounding box center [68, 253] width 14 height 14
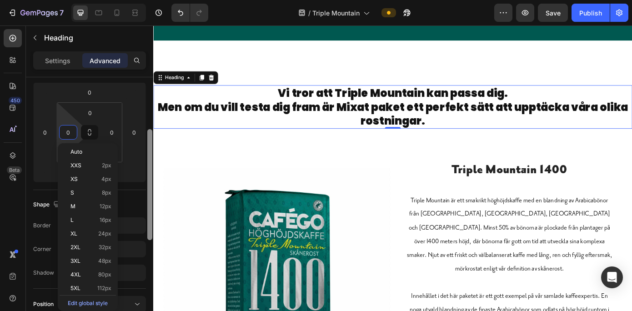
scroll to position [122, 0]
drag, startPoint x: 149, startPoint y: 185, endPoint x: 146, endPoint y: 237, distance: 52.4
click at [146, 237] on div at bounding box center [149, 206] width 7 height 259
click at [81, 232] on p "XL 24px" at bounding box center [90, 232] width 41 height 6
type input "24"
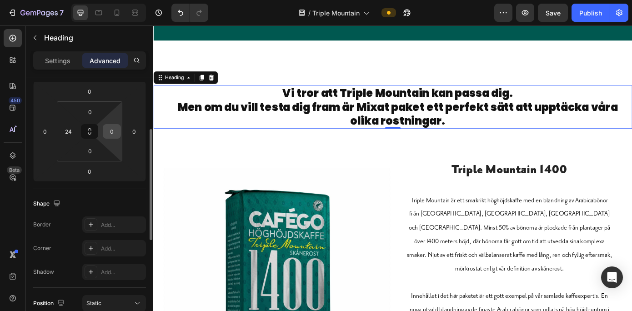
click at [112, 132] on input "0" at bounding box center [112, 132] width 14 height 14
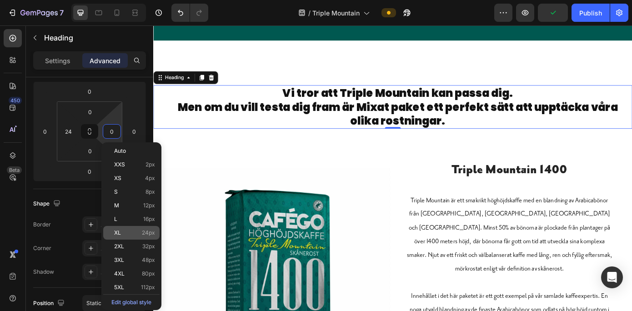
click at [125, 233] on p "XL 24px" at bounding box center [134, 232] width 41 height 6
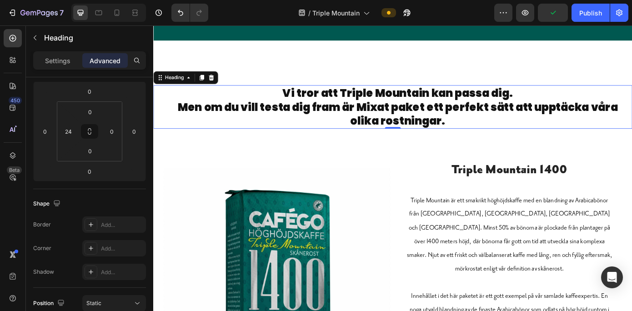
type input "24"
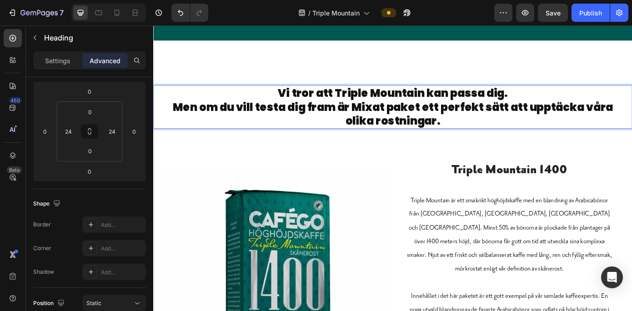
click at [176, 118] on p "Vi tror att Triple Mountain kan passa dig. Men om du vill testa dig fram är Mix…" at bounding box center [426, 119] width 522 height 48
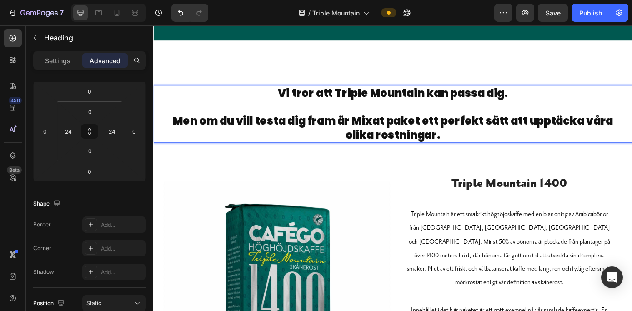
click at [182, 133] on p "Vi tror att Triple Mountain kan passa dig. Men om du vill testa dig fram är Mix…" at bounding box center [426, 127] width 522 height 64
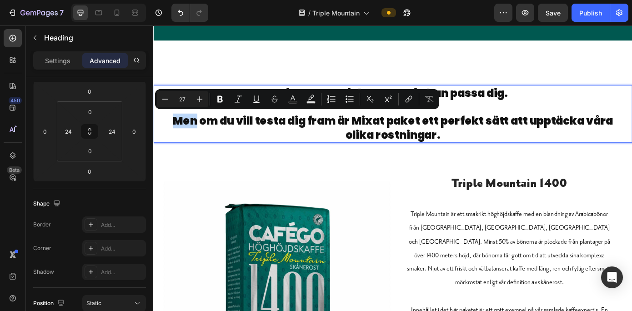
click at [182, 133] on p "Vi tror att Triple Mountain kan passa dig. Men om du vill testa dig fram är Mix…" at bounding box center [426, 127] width 522 height 64
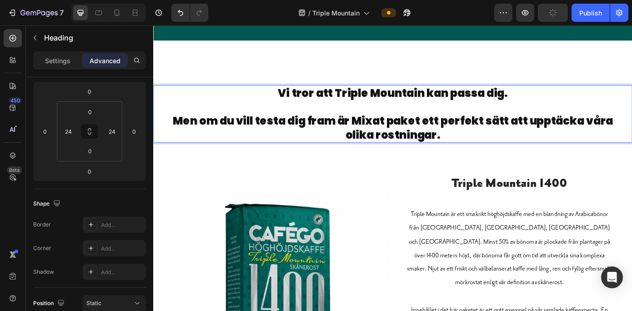
click at [182, 133] on p "Vi tror att Triple Mountain kan passa dig. Men om du vill testa dig fram är Mix…" at bounding box center [426, 127] width 522 height 64
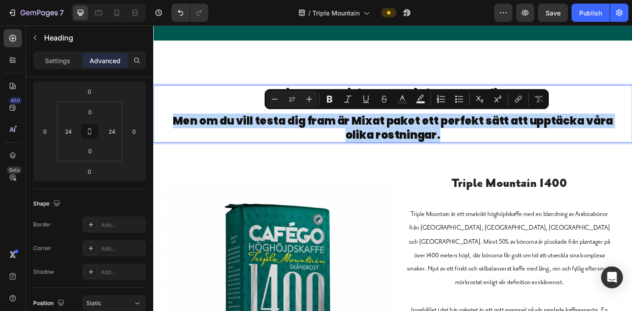
drag, startPoint x: 174, startPoint y: 133, endPoint x: 491, endPoint y: 150, distance: 318.1
click at [491, 150] on p "Vi tror att Triple Mountain kan passa dig. Men om du vill testa dig fram är Mix…" at bounding box center [426, 127] width 522 height 64
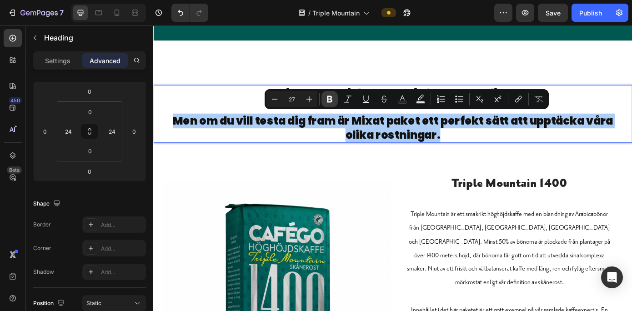
click at [328, 96] on icon "Editor contextual toolbar" at bounding box center [329, 99] width 5 height 7
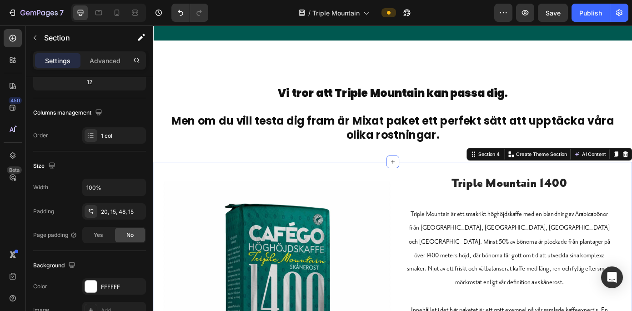
scroll to position [0, 0]
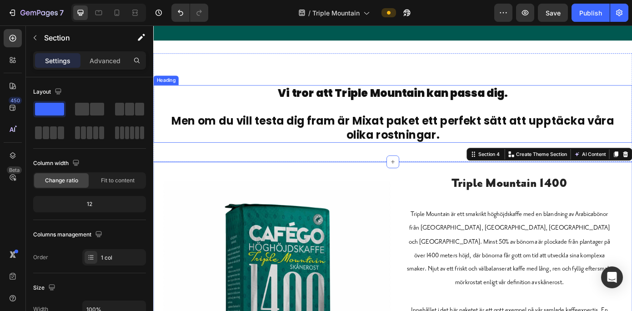
click at [513, 135] on strong "Men om du vill testa dig fram är Mixat paket ett perfekt sätt att upptäcka våra…" at bounding box center [426, 142] width 504 height 33
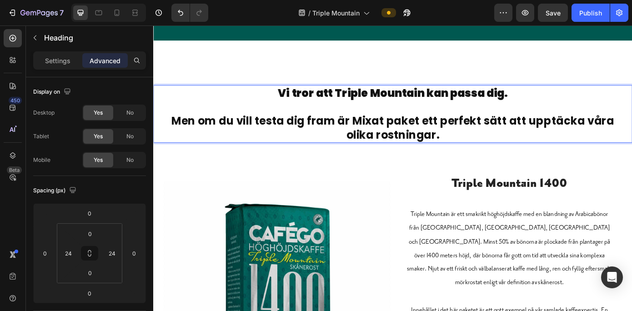
click at [230, 134] on strong "Men om du vill testa dig fram är Mixat paket ett perfekt sätt att upptäcka våra…" at bounding box center [426, 142] width 504 height 33
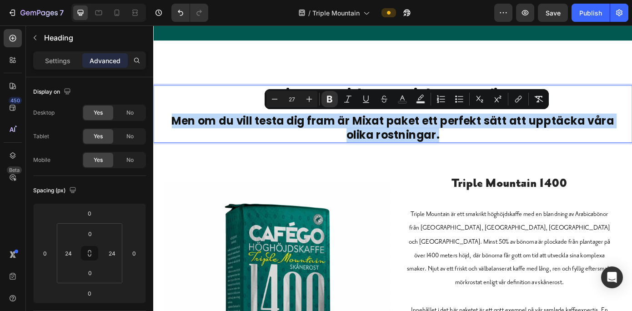
drag, startPoint x: 181, startPoint y: 133, endPoint x: 484, endPoint y: 151, distance: 304.1
click at [484, 151] on p "Vi tror att Triple Mountain kan passa dig. Men om du vill testa dig fram är Mix…" at bounding box center [426, 127] width 522 height 64
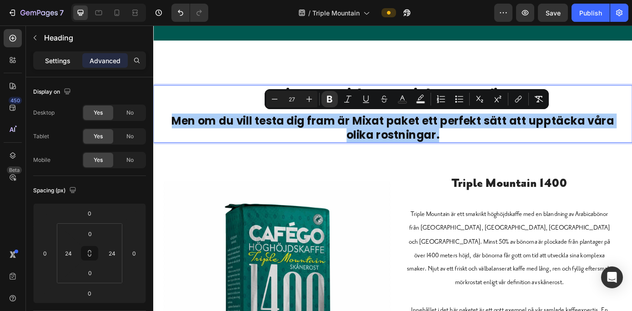
click at [58, 56] on p "Settings" at bounding box center [57, 61] width 25 height 10
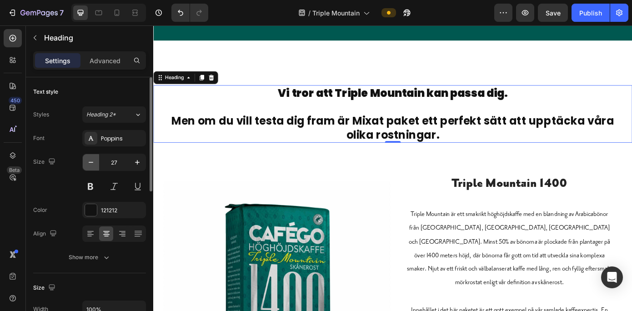
click at [88, 159] on icon "button" at bounding box center [90, 162] width 9 height 9
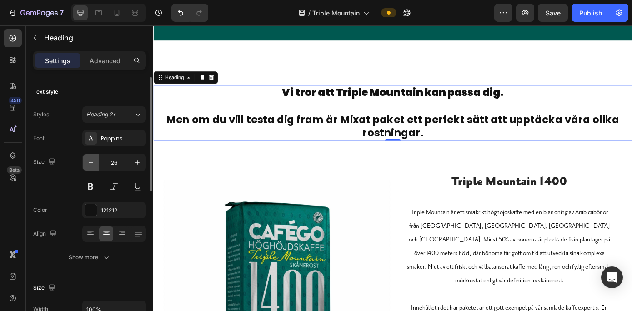
click at [88, 159] on icon "button" at bounding box center [90, 162] width 9 height 9
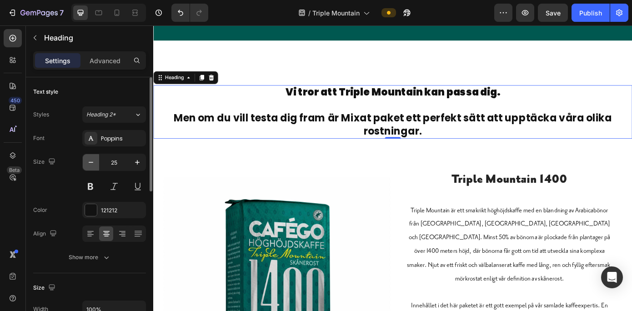
click at [88, 159] on icon "button" at bounding box center [90, 162] width 9 height 9
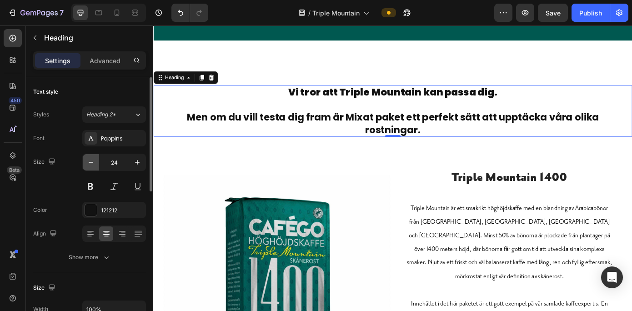
click at [88, 159] on icon "button" at bounding box center [90, 162] width 9 height 9
type input "23"
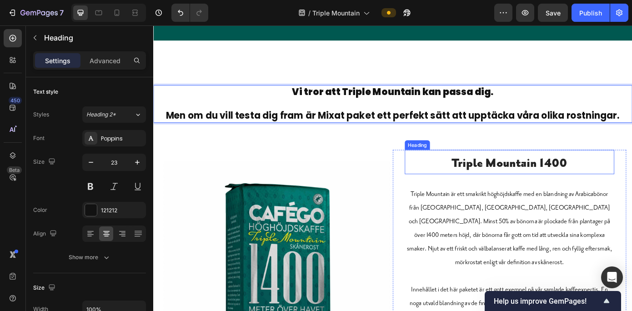
click at [502, 180] on h2 "Triple Mountain 1400" at bounding box center [558, 183] width 239 height 23
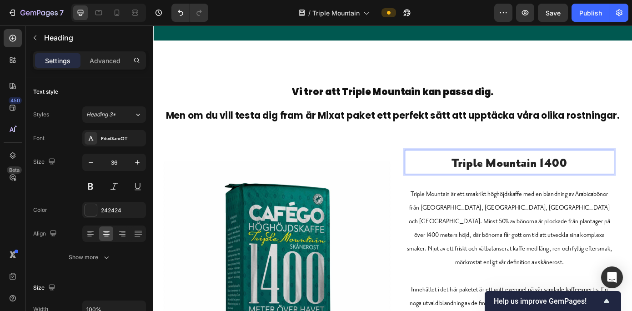
click at [502, 180] on h2 "Triple Mountain 1400" at bounding box center [558, 183] width 239 height 23
click at [502, 180] on p "Triple Mountain 1400" at bounding box center [558, 183] width 237 height 21
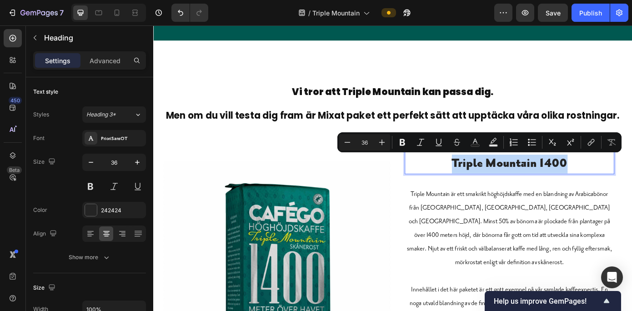
click at [502, 180] on p "Triple Mountain 1400" at bounding box center [558, 183] width 237 height 21
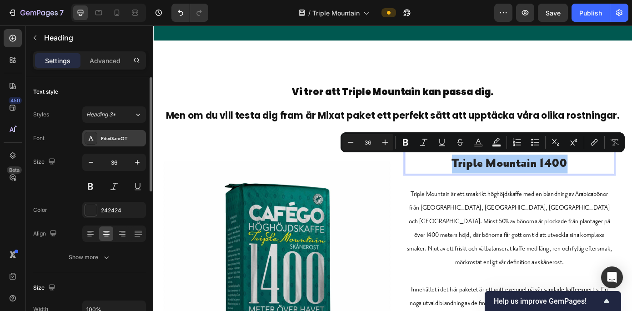
click at [115, 133] on div "PrioriSansOT" at bounding box center [114, 138] width 64 height 16
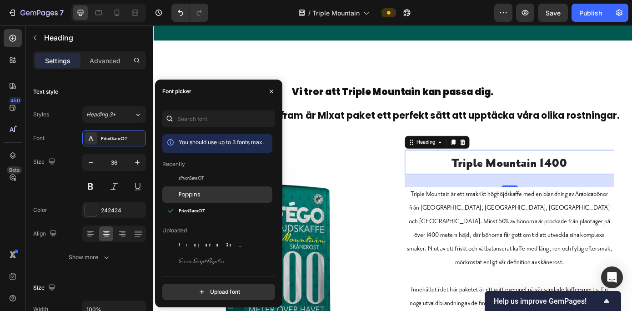
click at [189, 191] on span "Poppins" at bounding box center [190, 194] width 22 height 8
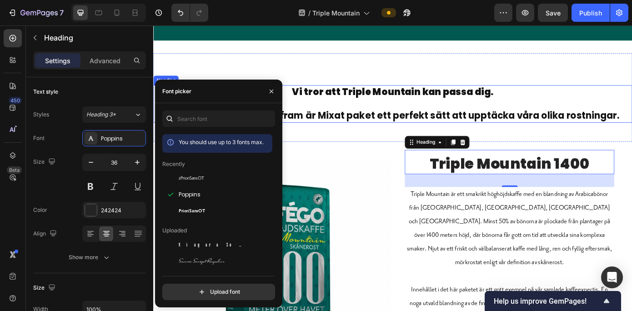
click at [398, 97] on p "Vi tror att Triple Mountain kan passa dig. Men om du vill testa dig fram är Mix…" at bounding box center [426, 115] width 522 height 41
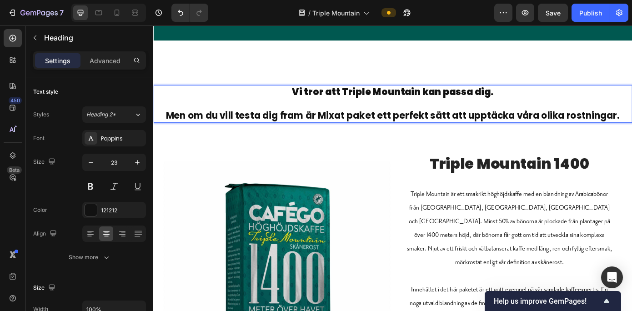
click at [335, 95] on p "Vi tror att Triple Mountain kan passa dig. Men om du vill testa dig fram är Mix…" at bounding box center [426, 115] width 522 height 41
click at [310, 95] on p "Vi tror att Triple Mountain kan passa dig. Men om du vill testa dig fram är Mix…" at bounding box center [426, 115] width 522 height 41
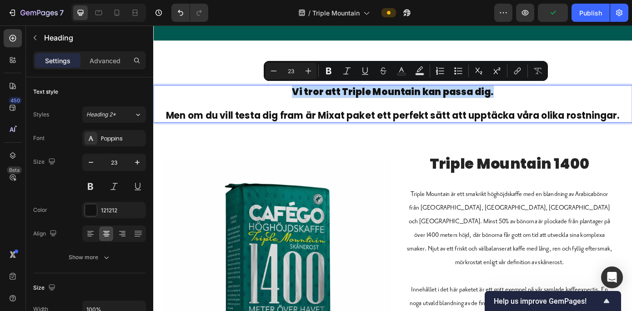
drag, startPoint x: 310, startPoint y: 95, endPoint x: 533, endPoint y: 102, distance: 222.8
click at [533, 102] on p "Vi tror att Triple Mountain kan passa dig. Men om du vill testa dig fram är Mix…" at bounding box center [426, 115] width 522 height 41
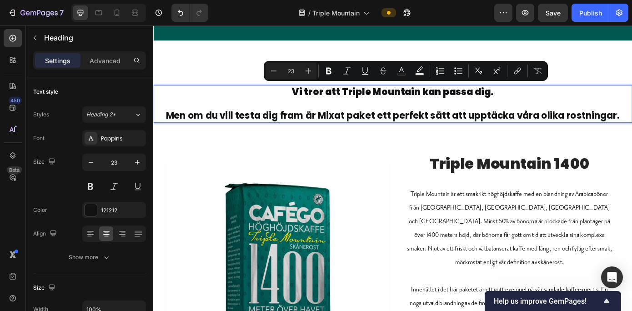
click at [201, 125] on strong "Men om du vill testa dig fram är Mixat paket ett perfekt sätt att upptäcka våra…" at bounding box center [425, 128] width 517 height 15
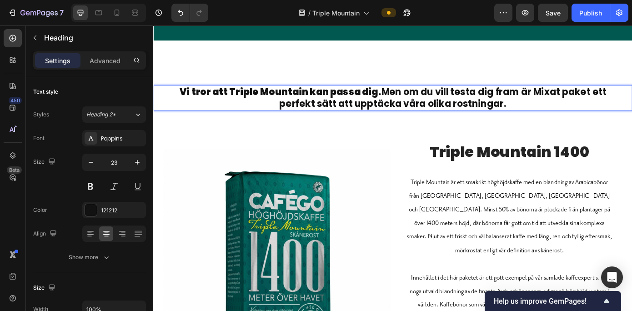
click at [199, 100] on p "Vi tror att Triple Mountain kan passa dig. Men om du vill testa dig fram är Mix…" at bounding box center [426, 108] width 522 height 27
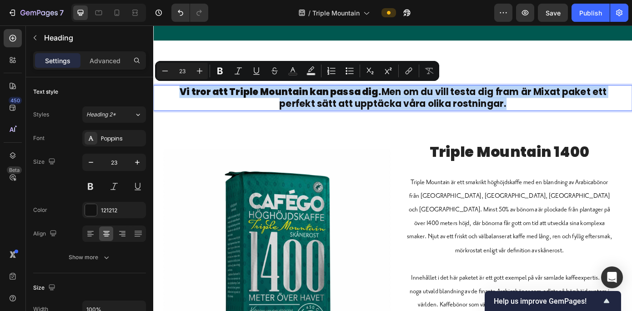
click at [199, 100] on p "Vi tror att Triple Mountain kan passa dig. Men om du vill testa dig fram är Mix…" at bounding box center [426, 108] width 522 height 27
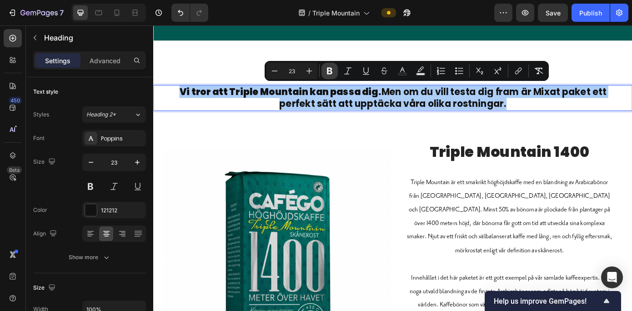
click at [330, 67] on icon "Editor contextual toolbar" at bounding box center [329, 70] width 9 height 9
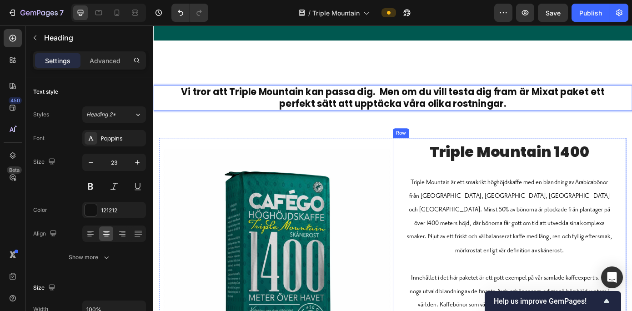
click at [426, 159] on div "Triple Mountain 1400 Heading Triple Mountain är ett smakrikt höghöjdskaffe med …" at bounding box center [559, 293] width 266 height 278
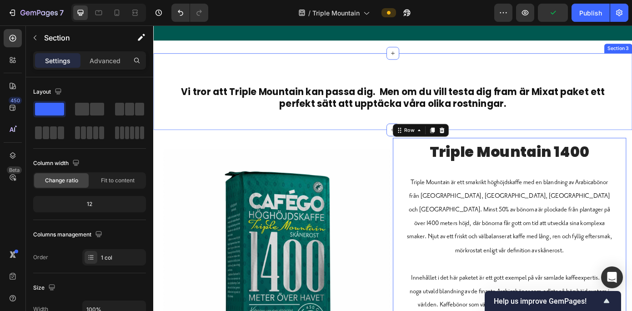
click at [541, 72] on div "⁠⁠⁠⁠⁠⁠⁠ Vi tror att Triple Mountain kan passa dig. Men om du vill testa dig fra…" at bounding box center [425, 100] width 545 height 87
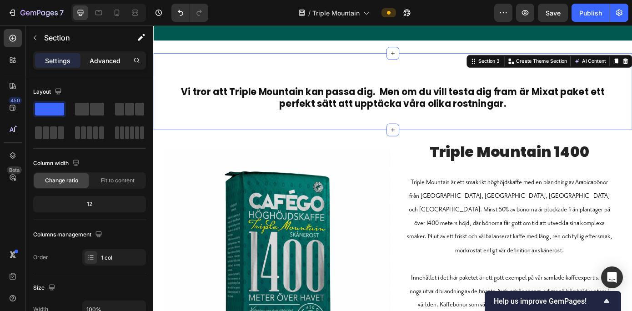
click at [110, 58] on p "Advanced" at bounding box center [105, 61] width 31 height 10
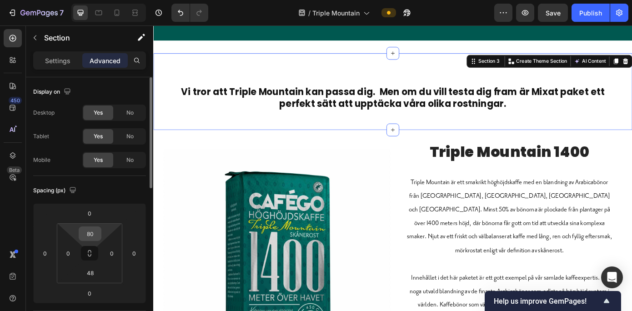
click at [94, 234] on input "80" at bounding box center [90, 234] width 18 height 14
type input "48"
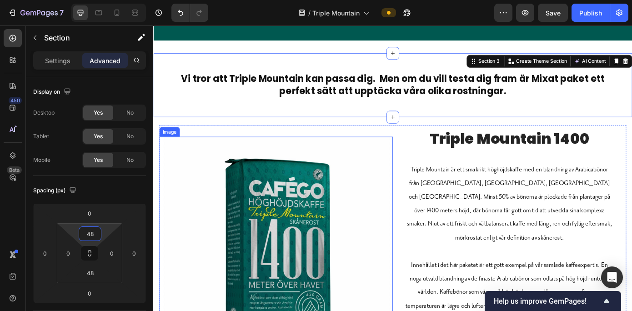
click at [204, 213] on img at bounding box center [293, 277] width 266 height 251
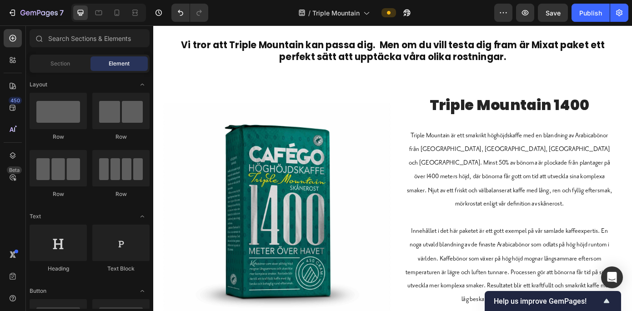
scroll to position [276, 0]
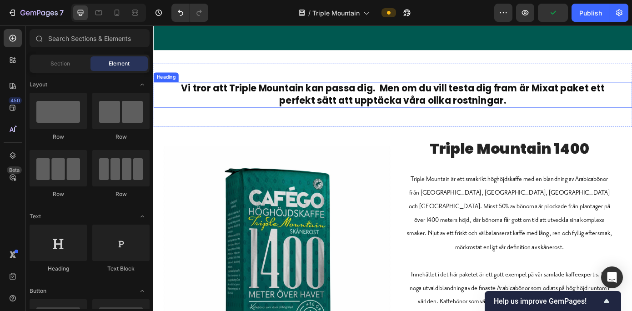
click at [576, 95] on strong "Vi tror att Triple Mountain kan passa dig. Men om du vill testa dig fram är Mix…" at bounding box center [426, 104] width 482 height 28
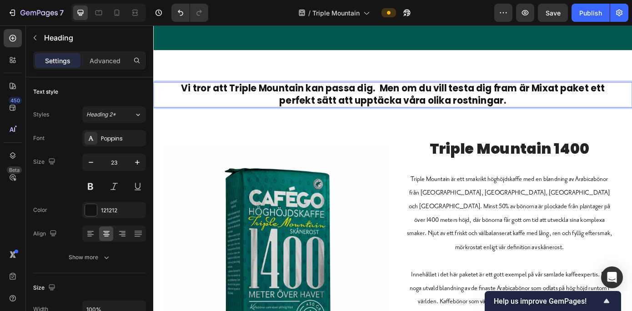
click at [576, 95] on strong "Vi tror att Triple Mountain kan passa dig. Men om du vill testa dig fram är Mix…" at bounding box center [426, 104] width 482 height 28
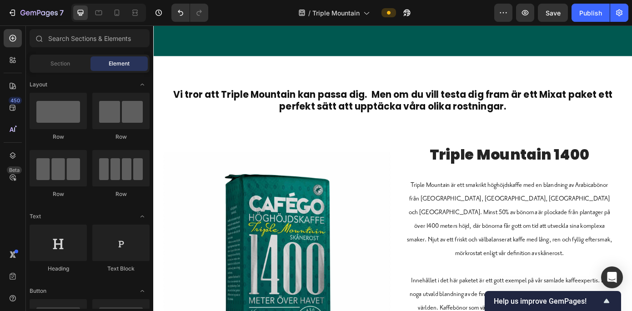
scroll to position [326, 0]
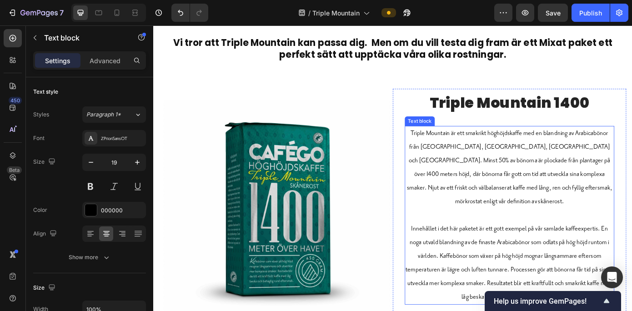
click at [576, 158] on p "Triple Mountain är ett smakrikt höghöjdskaffe med en blandning av Arabicabönor …" at bounding box center [558, 187] width 237 height 93
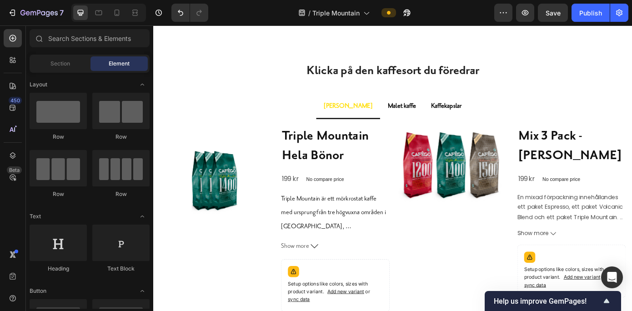
scroll to position [676, 0]
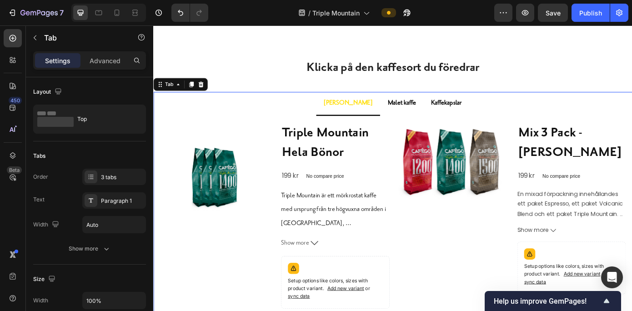
click at [422, 110] on strong "Malet kaffe" at bounding box center [436, 114] width 32 height 9
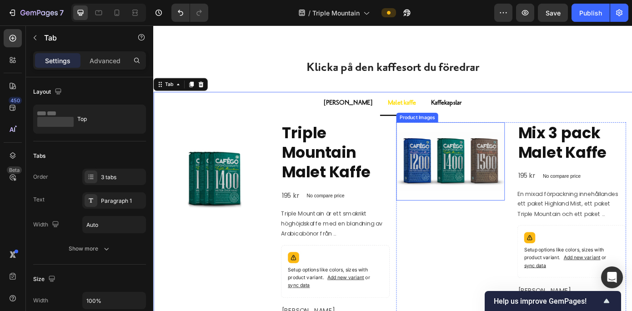
click at [476, 163] on img at bounding box center [491, 181] width 124 height 90
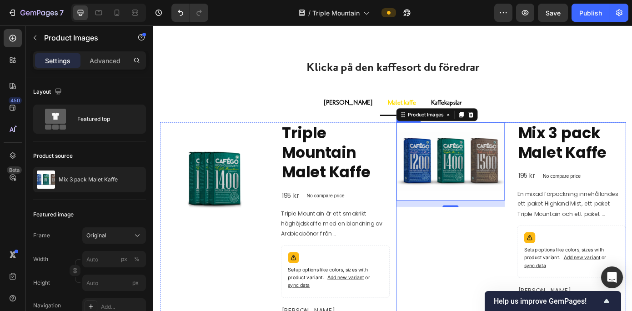
click at [472, 255] on div "Product Images 16" at bounding box center [491, 284] width 124 height 297
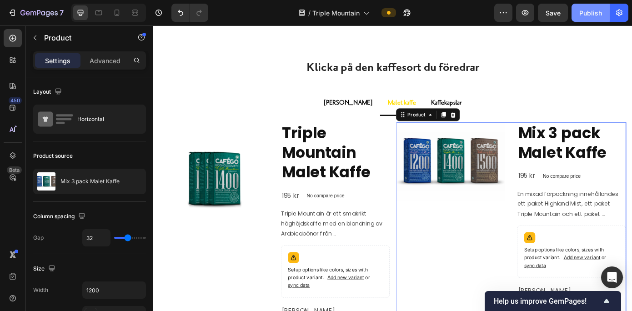
click at [576, 11] on div "Publish" at bounding box center [590, 13] width 23 height 10
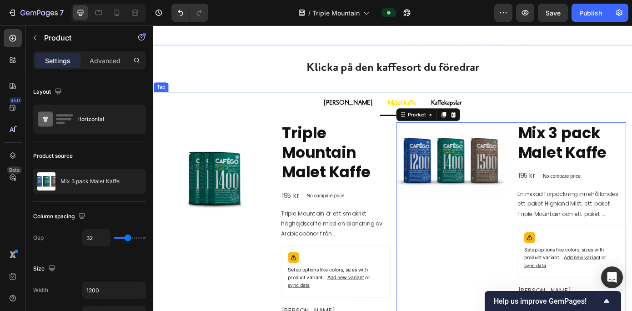
click at [370, 110] on strong "[PERSON_NAME]" at bounding box center [374, 114] width 55 height 9
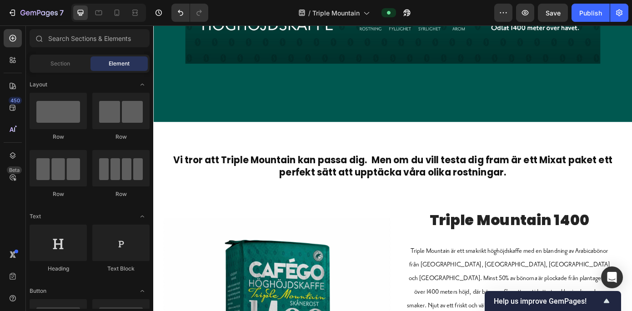
scroll to position [177, 0]
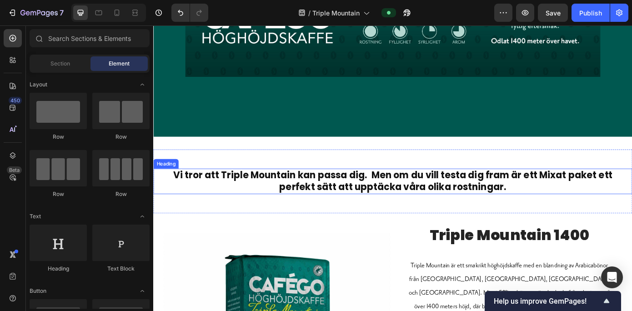
click at [483, 196] on strong "Vi tror att Triple Mountain kan passa dig. Men om du vill testa dig fram är ett…" at bounding box center [426, 203] width 500 height 28
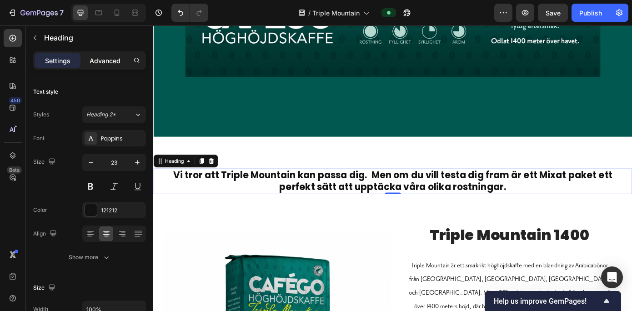
click at [96, 58] on p "Advanced" at bounding box center [105, 61] width 31 height 10
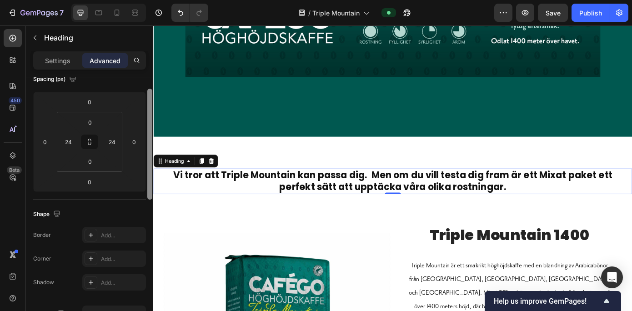
scroll to position [112, 0]
drag, startPoint x: 148, startPoint y: 107, endPoint x: 148, endPoint y: 155, distance: 48.2
click at [148, 155] on div at bounding box center [149, 180] width 5 height 111
click at [73, 142] on input "24" at bounding box center [68, 141] width 14 height 14
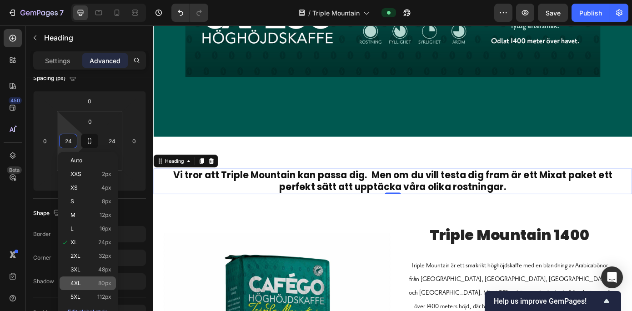
click at [74, 279] on div "4XL 80px" at bounding box center [88, 283] width 56 height 14
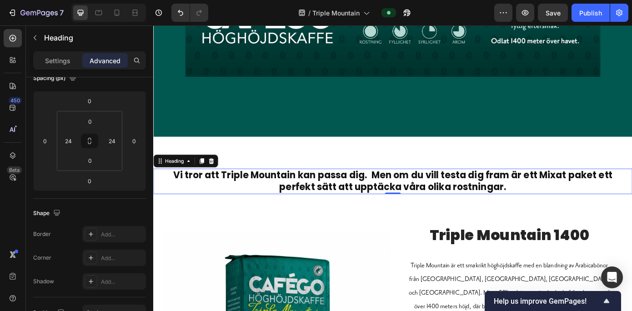
type input "80"
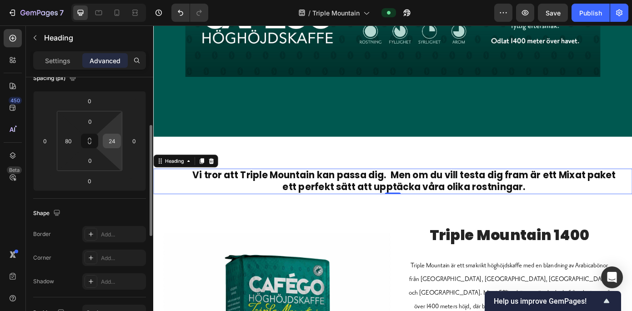
click at [110, 145] on input "24" at bounding box center [112, 141] width 14 height 14
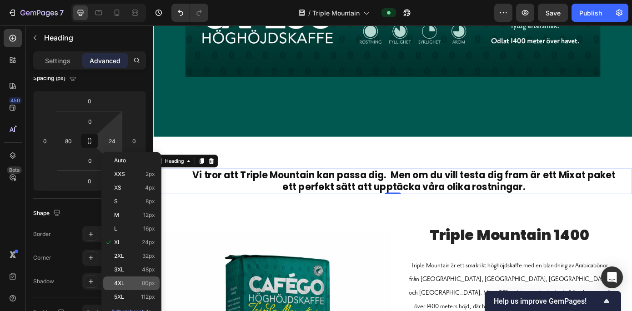
click at [117, 277] on div "4XL 80px" at bounding box center [131, 283] width 56 height 14
type input "80"
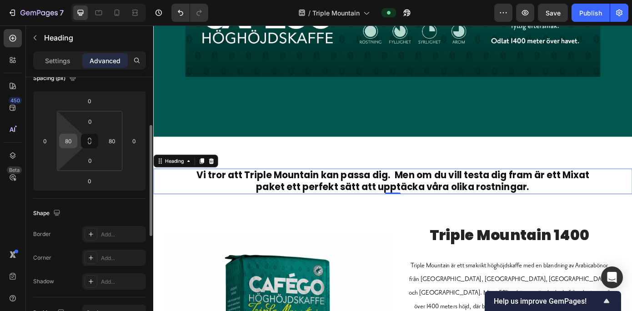
click at [72, 142] on input "80" at bounding box center [68, 141] width 14 height 14
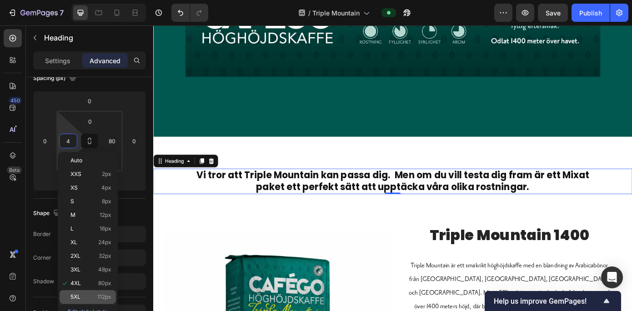
click at [115, 295] on div "5XL 112px" at bounding box center [88, 297] width 56 height 14
type input "112"
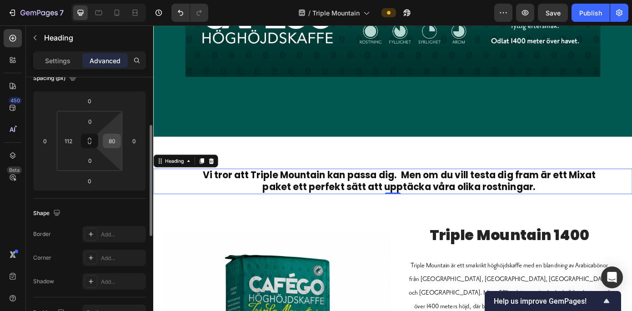
click at [113, 142] on input "80" at bounding box center [112, 141] width 14 height 14
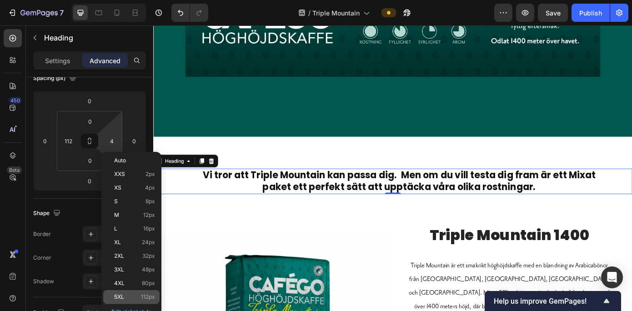
click at [125, 292] on div "5XL 112px" at bounding box center [131, 297] width 56 height 14
type input "112"
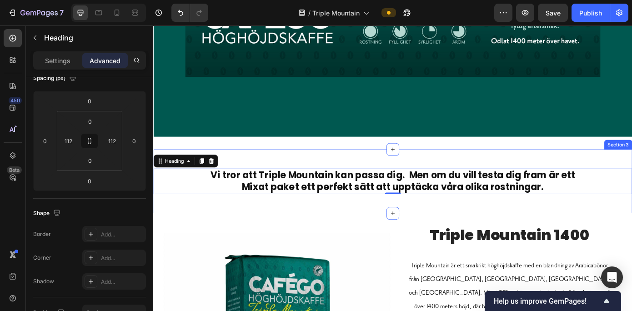
click at [407, 169] on div "Vi tror att Triple Mountain kan passa dig. Men om du vill testa dig fram är ett…" at bounding box center [425, 203] width 545 height 73
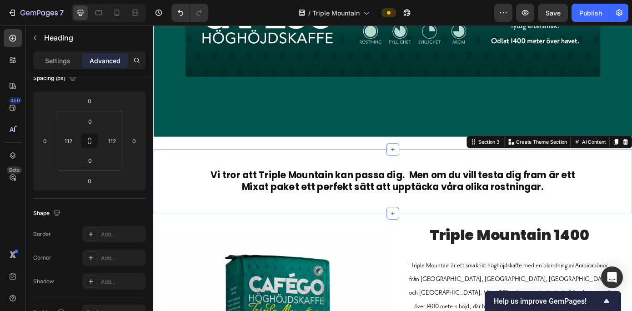
scroll to position [0, 0]
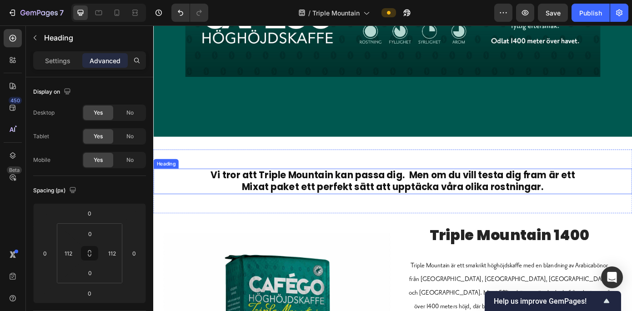
click at [428, 197] on strong "Vi tror att Triple Mountain kan passa dig. Men om du vill testa dig fram är ett…" at bounding box center [426, 203] width 415 height 28
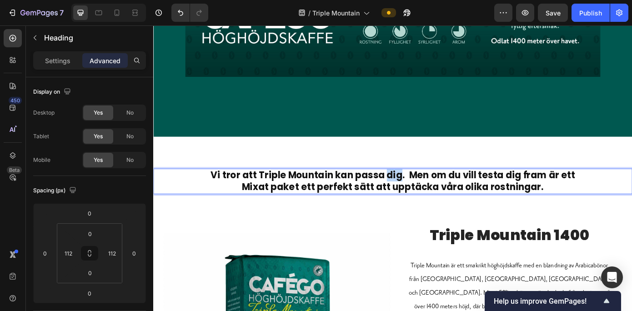
click at [428, 197] on strong "Vi tror att Triple Mountain kan passa dig. Men om du vill testa dig fram är ett…" at bounding box center [426, 203] width 415 height 28
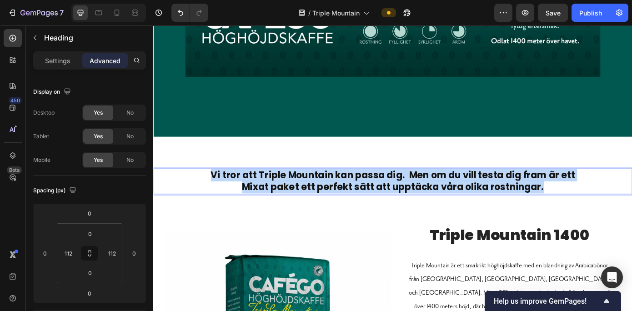
click at [428, 197] on strong "Vi tror att Triple Mountain kan passa dig. Men om du vill testa dig fram är ett…" at bounding box center [426, 203] width 415 height 28
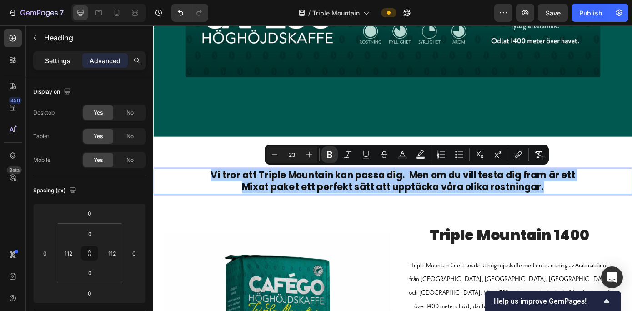
click at [60, 57] on p "Settings" at bounding box center [57, 61] width 25 height 10
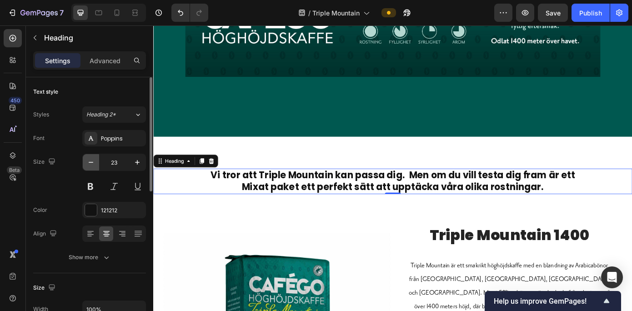
click at [90, 159] on icon "button" at bounding box center [90, 162] width 9 height 9
type input "22"
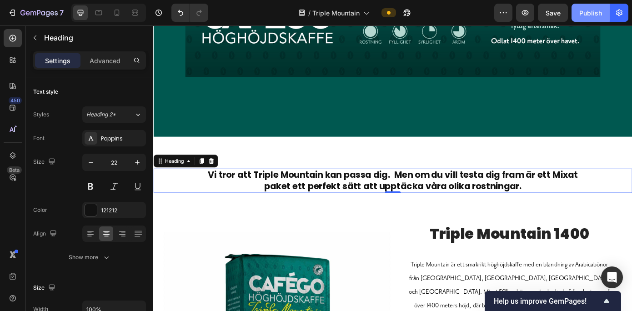
click at [576, 8] on div "Publish" at bounding box center [590, 13] width 23 height 10
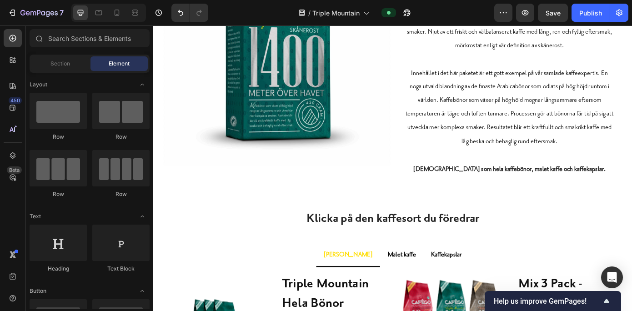
scroll to position [606, 0]
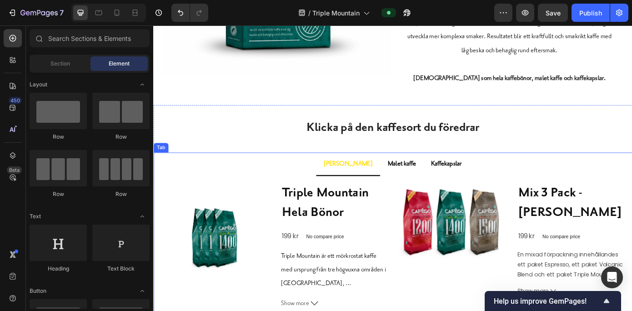
click at [420, 179] on strong "Malet kaffe" at bounding box center [436, 183] width 32 height 9
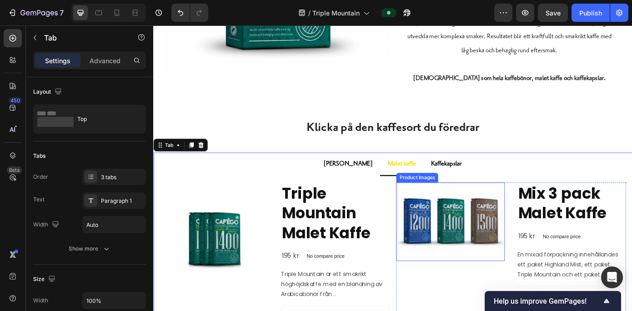
click at [450, 222] on img at bounding box center [491, 250] width 124 height 90
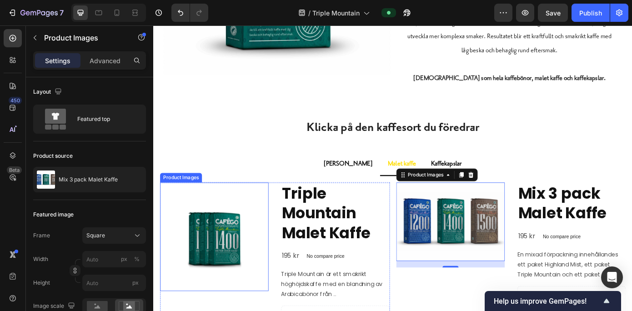
click at [230, 243] on img at bounding box center [222, 267] width 124 height 124
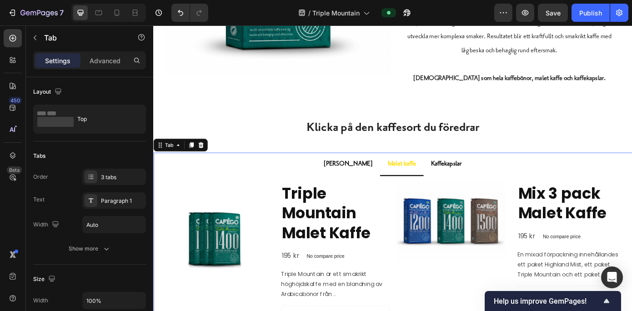
click at [469, 179] on strong "Kaffekapslar" at bounding box center [486, 183] width 35 height 9
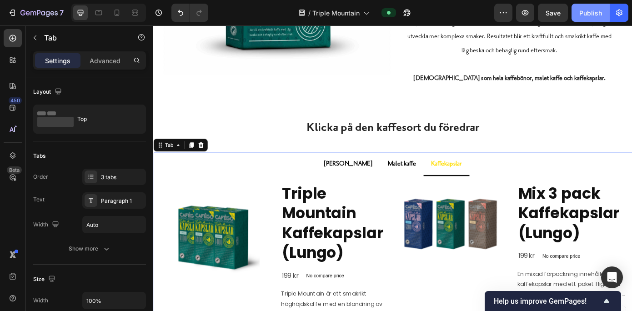
click at [576, 11] on div "Publish" at bounding box center [590, 13] width 23 height 10
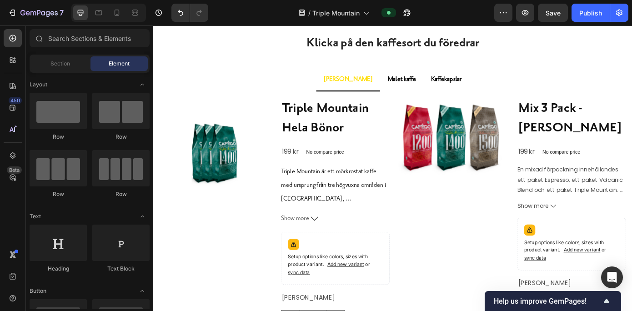
scroll to position [679, 0]
